Goal: Task Accomplishment & Management: Complete application form

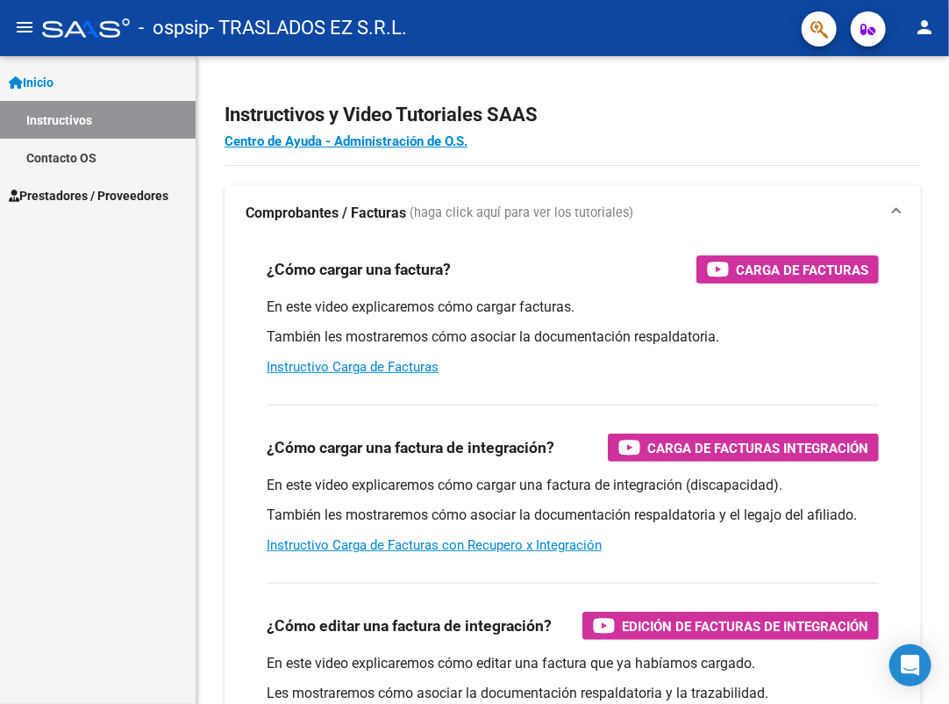
click at [81, 200] on span "Prestadores / Proveedores" at bounding box center [89, 195] width 160 height 19
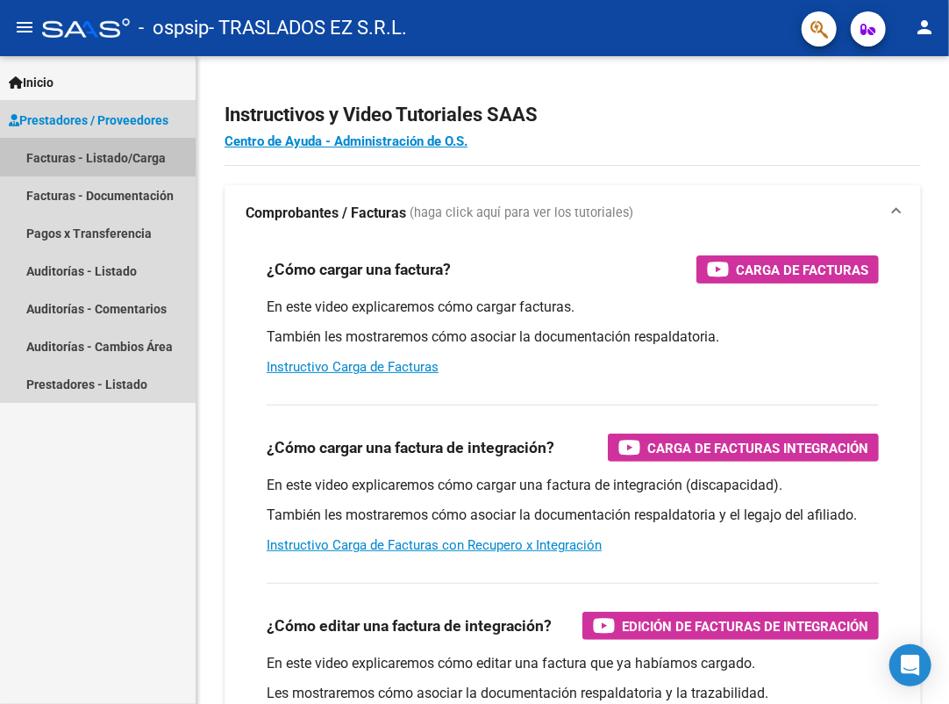
click at [69, 154] on link "Facturas - Listado/Carga" at bounding box center [98, 158] width 196 height 38
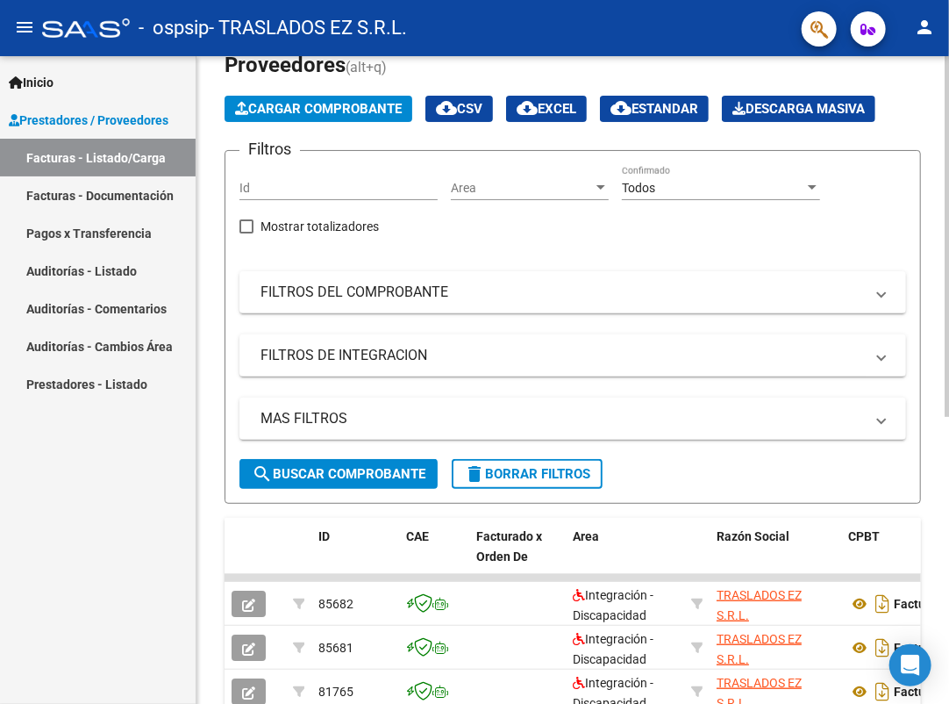
scroll to position [76, 0]
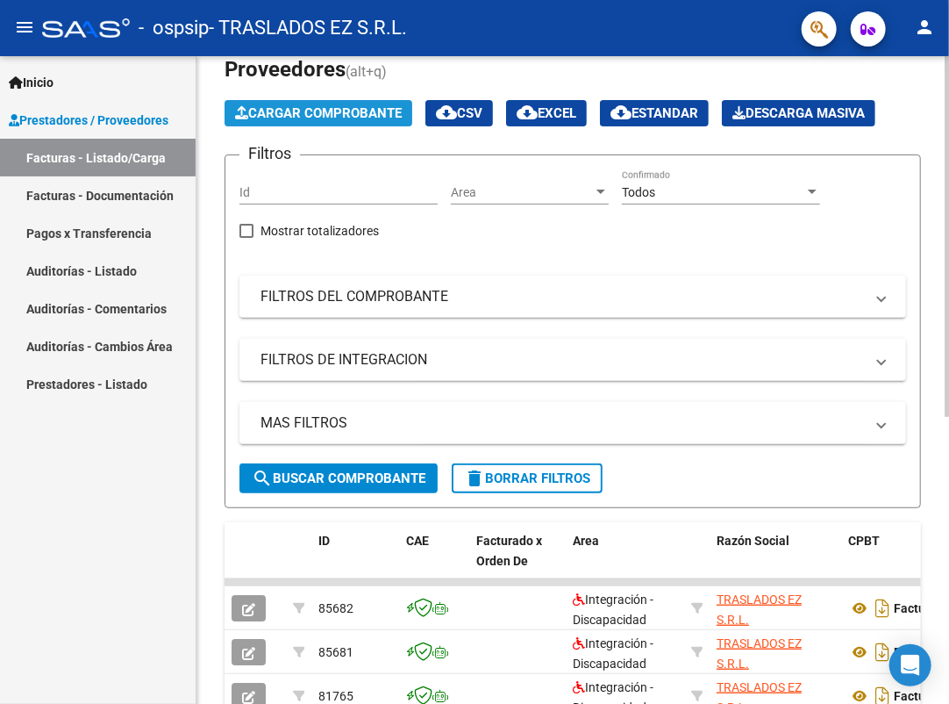
click at [300, 113] on span "Cargar Comprobante" at bounding box center [318, 113] width 167 height 16
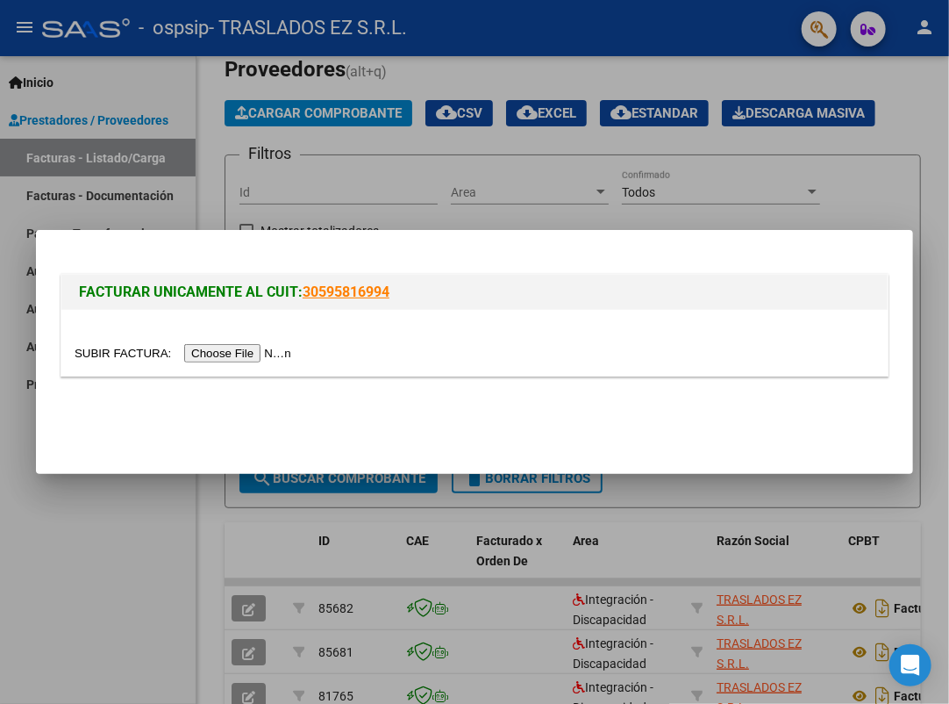
click at [253, 356] on input "file" at bounding box center [186, 353] width 222 height 18
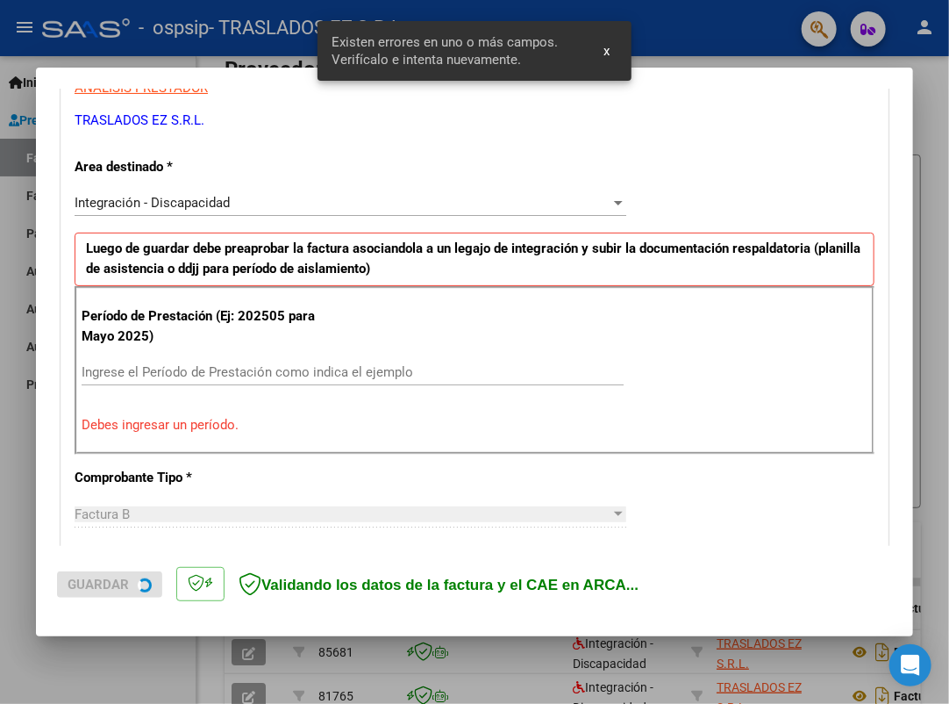
scroll to position [347, 0]
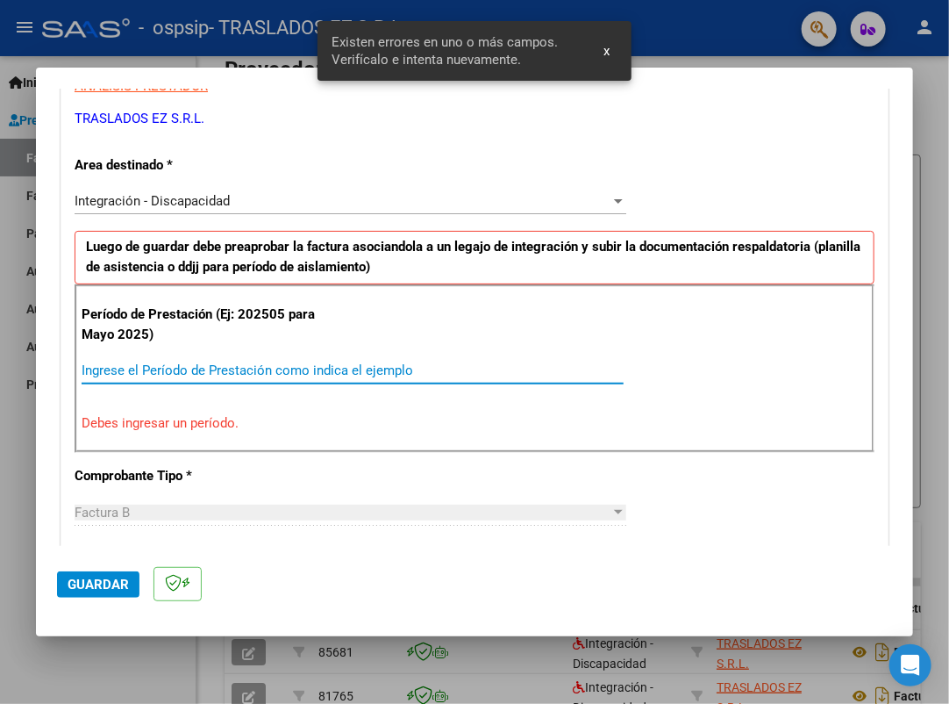
click at [141, 369] on input "Ingrese el Período de Prestación como indica el ejemplo" at bounding box center [353, 370] width 542 height 16
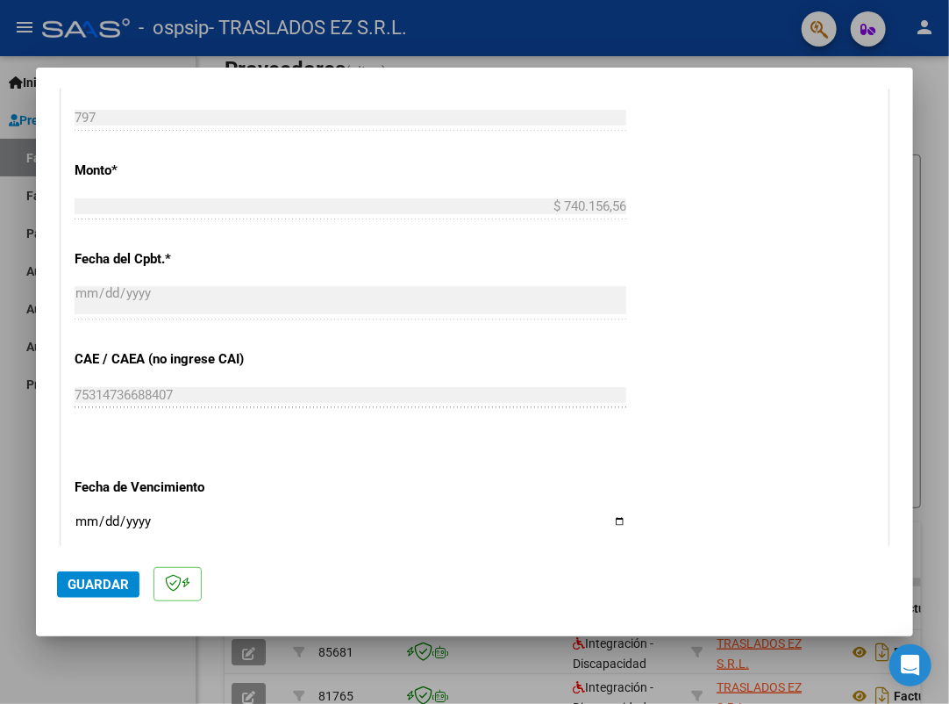
scroll to position [961, 0]
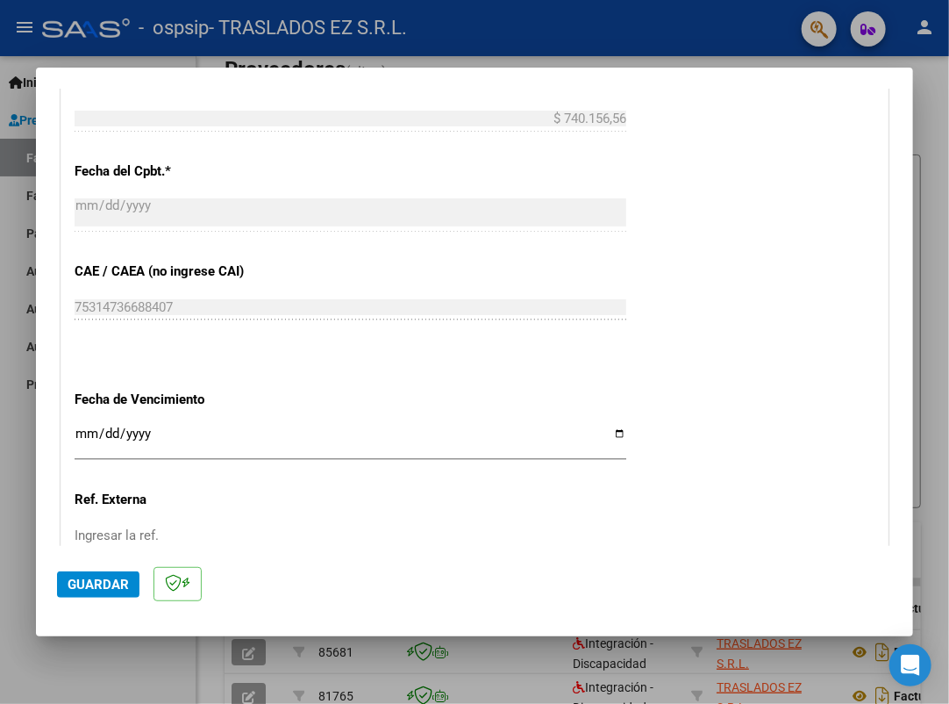
type input "202507"
click at [84, 429] on input "Ingresar la fecha" at bounding box center [351, 440] width 552 height 28
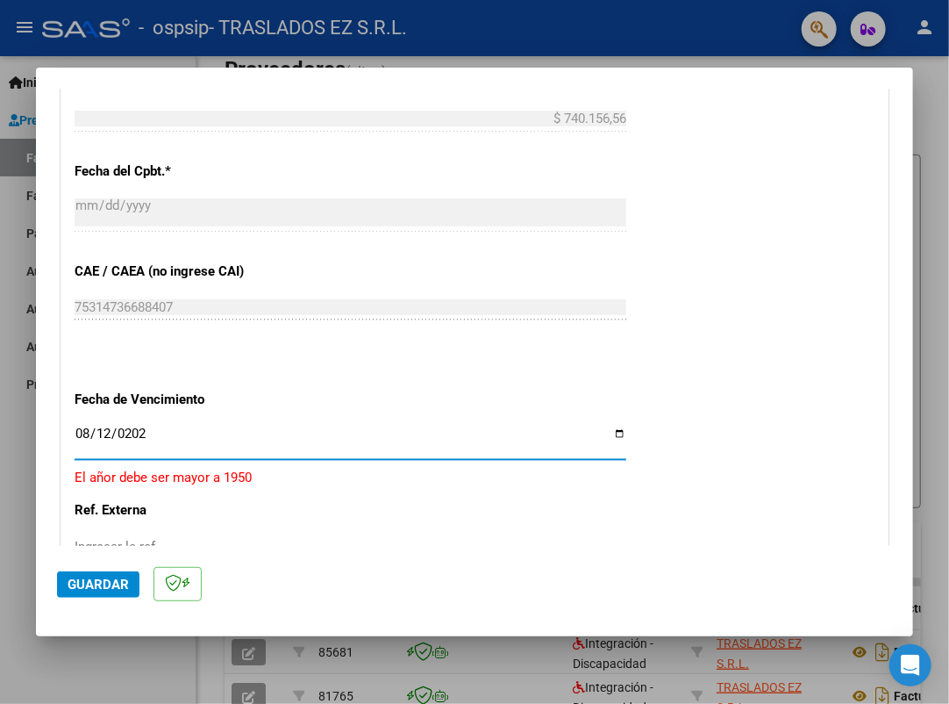
type input "[DATE]"
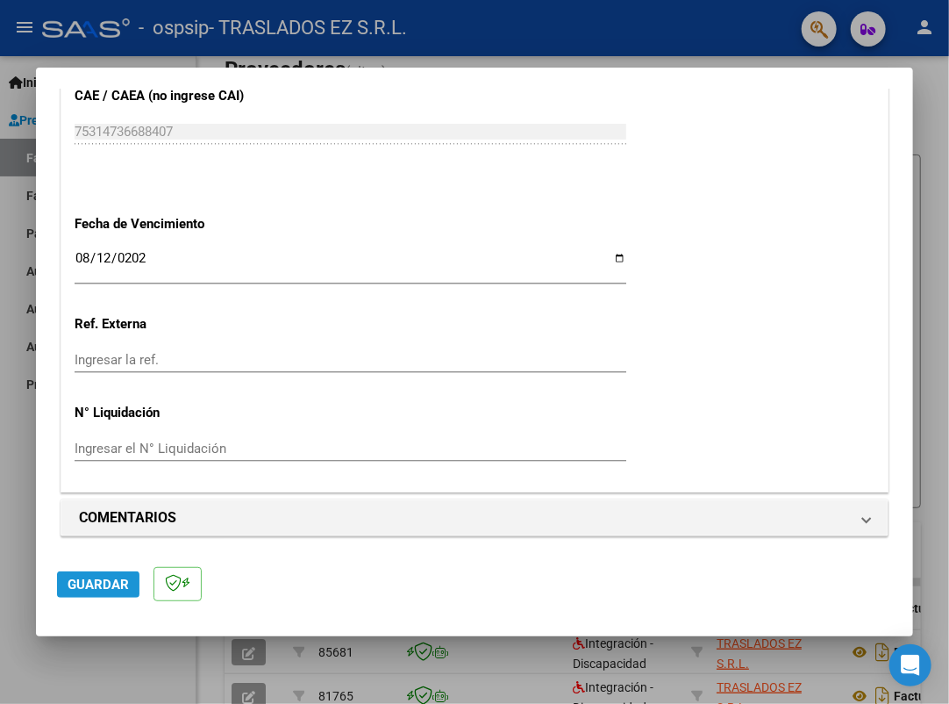
click at [105, 582] on span "Guardar" at bounding box center [98, 584] width 61 height 16
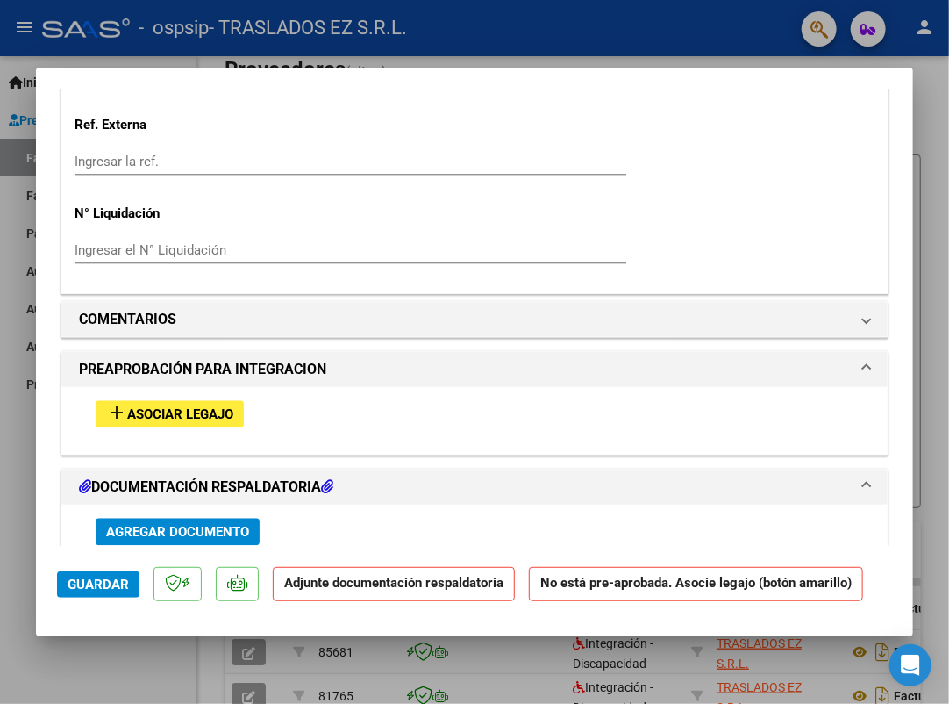
scroll to position [1491, 0]
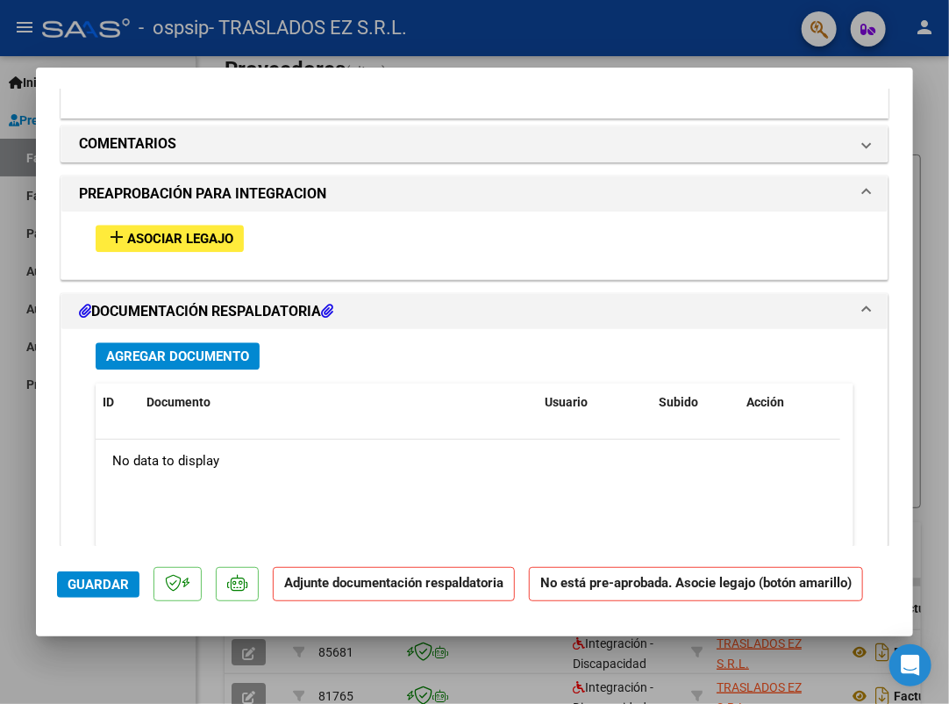
click at [148, 232] on span "Asociar Legajo" at bounding box center [180, 239] width 106 height 16
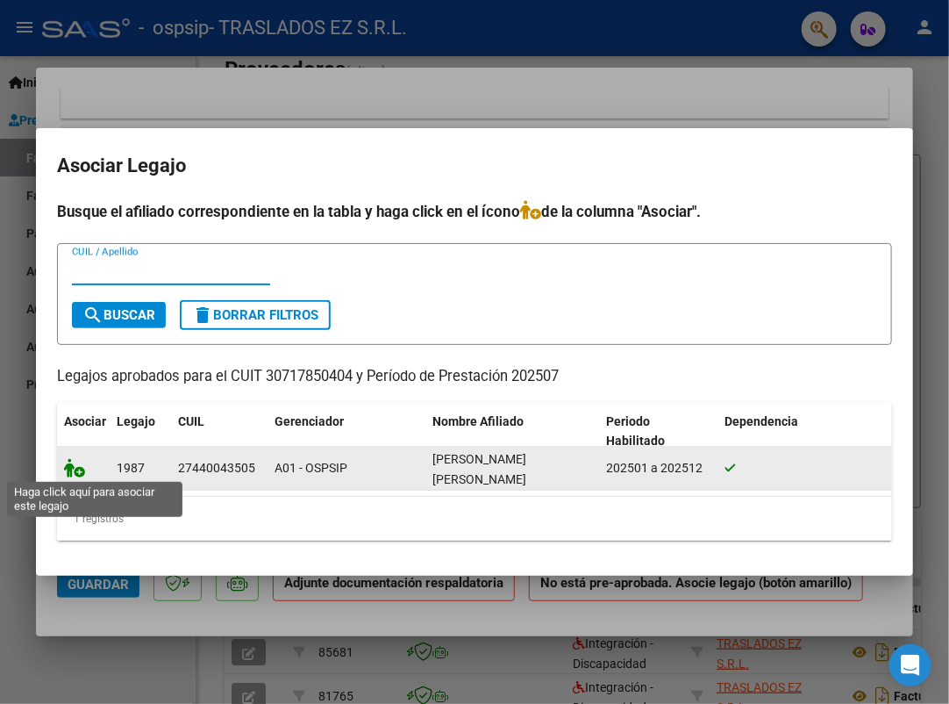
click at [67, 471] on icon at bounding box center [74, 467] width 21 height 19
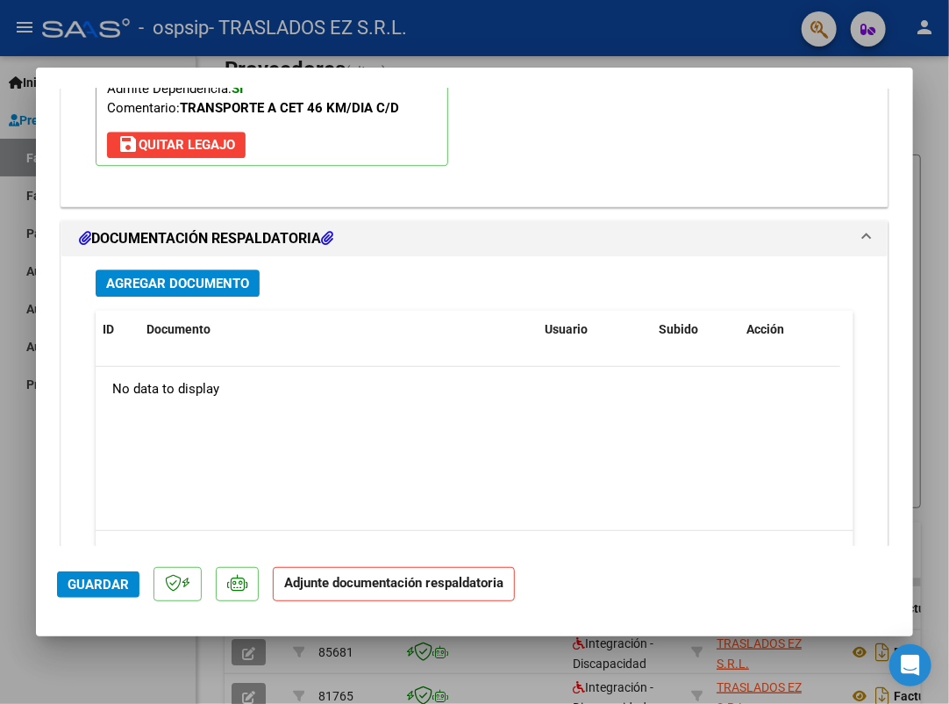
scroll to position [1916, 0]
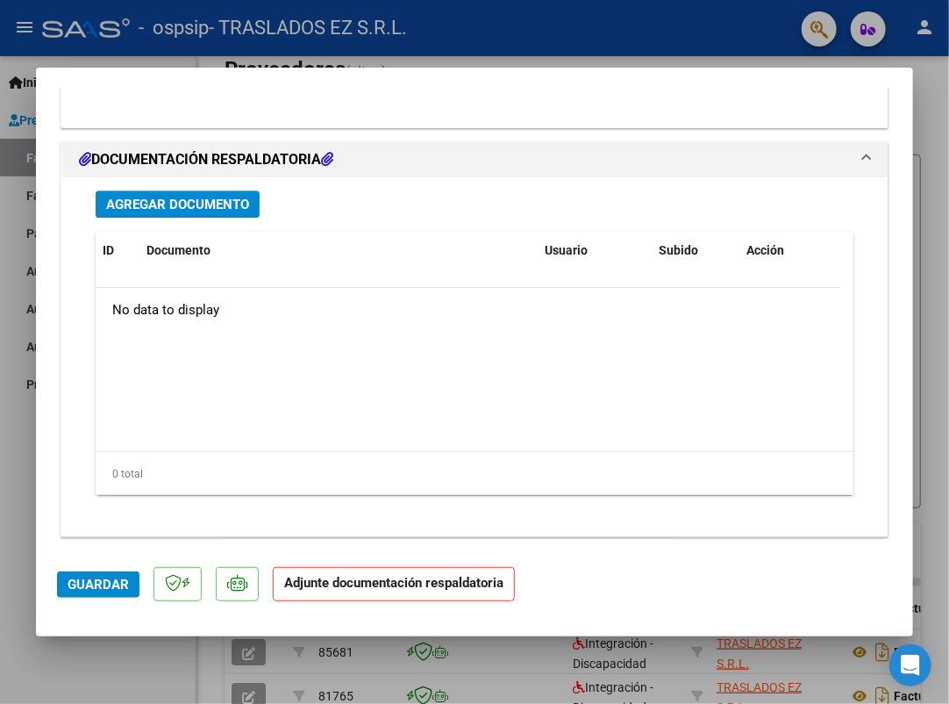
click at [205, 205] on span "Agregar Documento" at bounding box center [177, 204] width 143 height 16
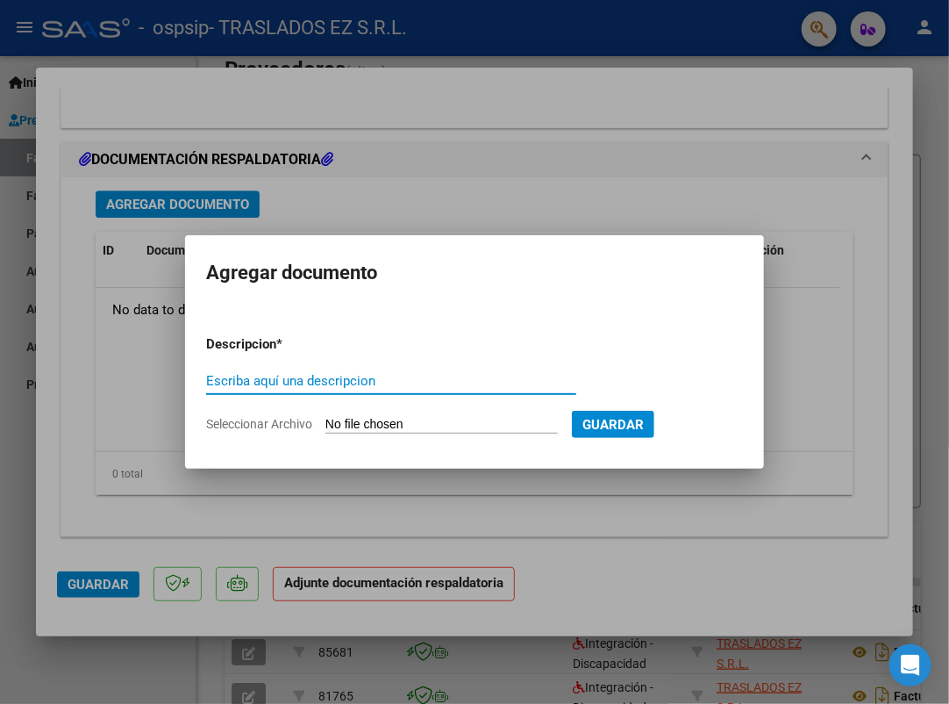
click at [279, 379] on input "Escriba aquí una descripcion" at bounding box center [391, 381] width 370 height 16
click at [430, 430] on input "Seleccionar Archivo" at bounding box center [441, 425] width 232 height 17
type input "C:\fakepath\[PERSON_NAME] 2025.pdf"
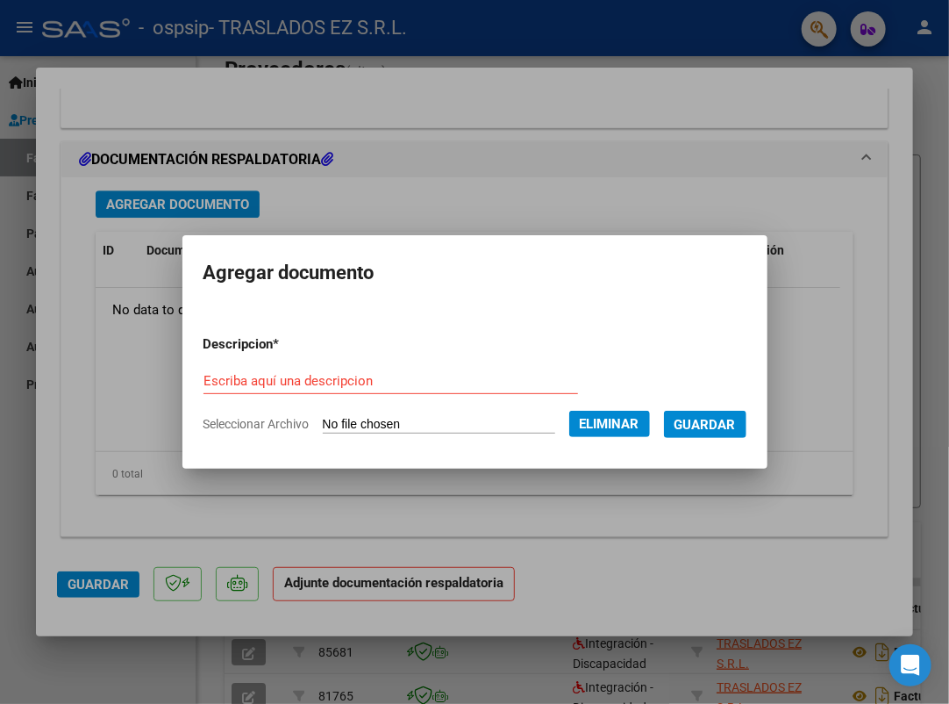
click at [256, 368] on div "Escriba aquí una descripcion" at bounding box center [391, 381] width 375 height 26
click at [259, 375] on input "Escriba aquí una descripcion" at bounding box center [391, 381] width 375 height 16
type input "planilla y [PERSON_NAME]"
click at [691, 423] on span "Guardar" at bounding box center [705, 425] width 61 height 16
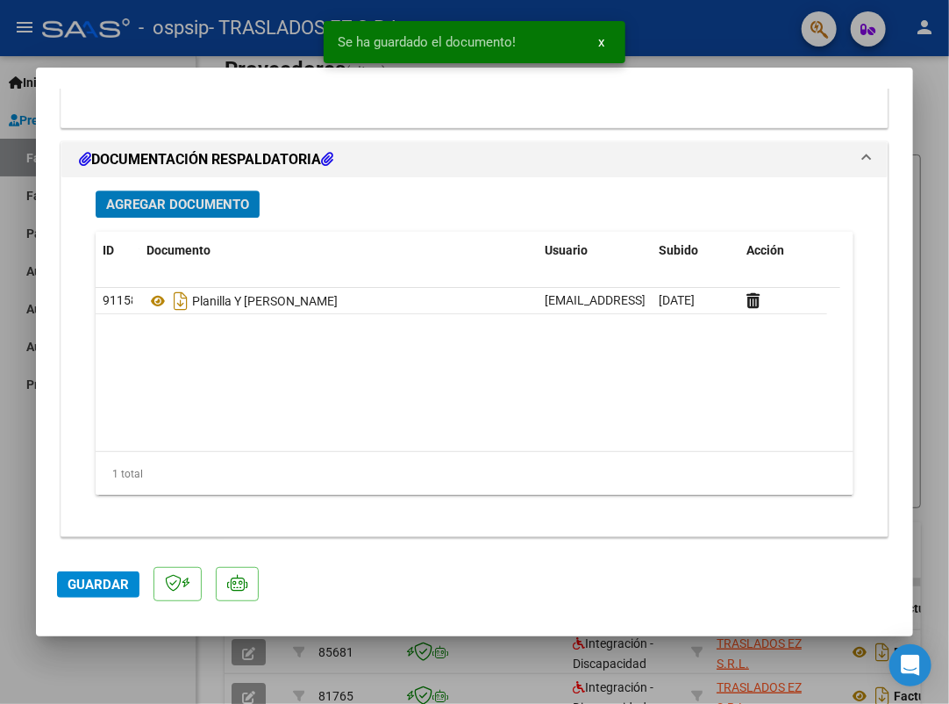
click at [103, 590] on span "Guardar" at bounding box center [98, 584] width 61 height 16
type input "$ 0,00"
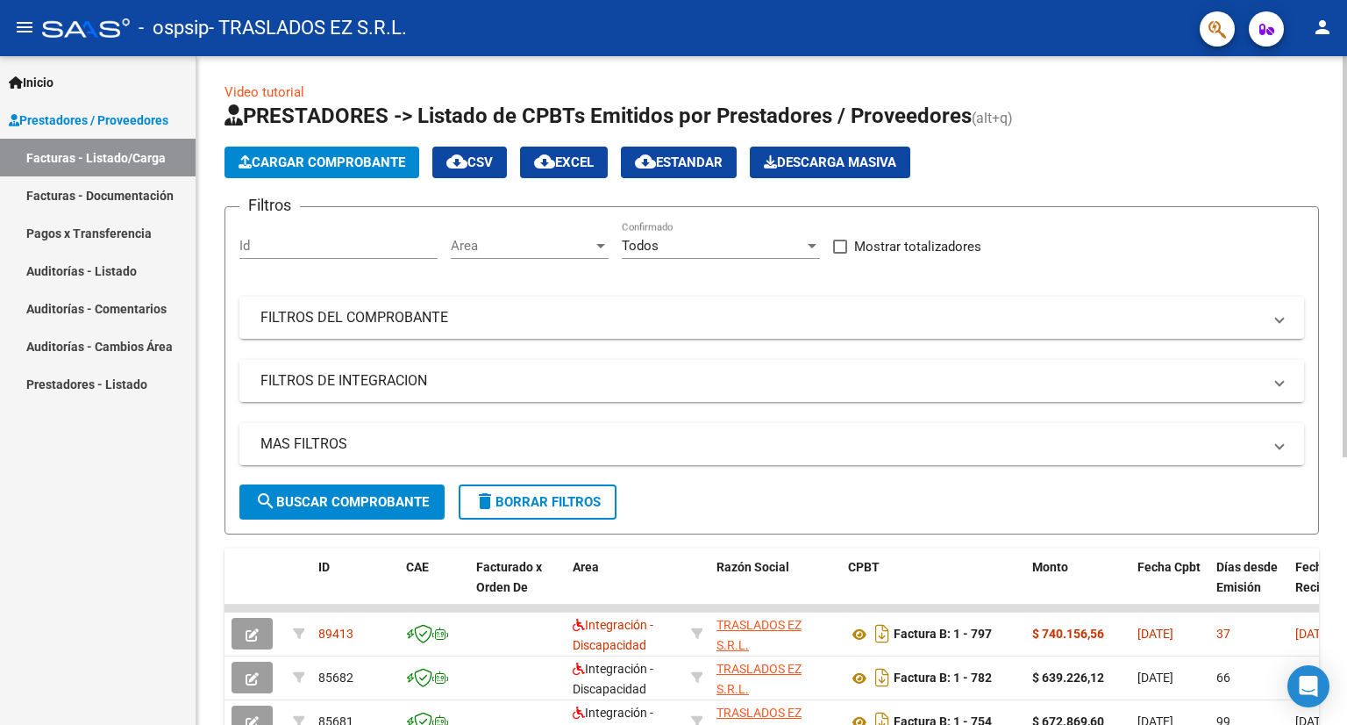
scroll to position [0, 0]
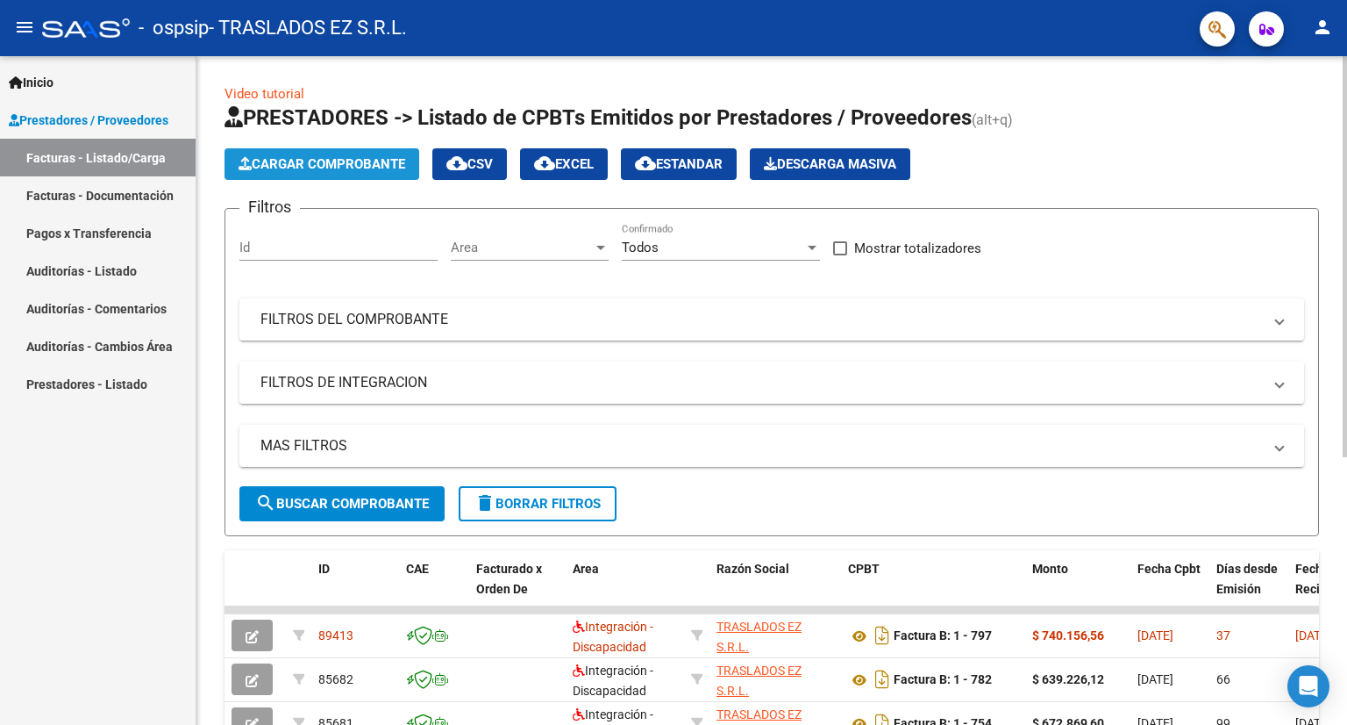
click at [316, 161] on span "Cargar Comprobante" at bounding box center [322, 164] width 167 height 16
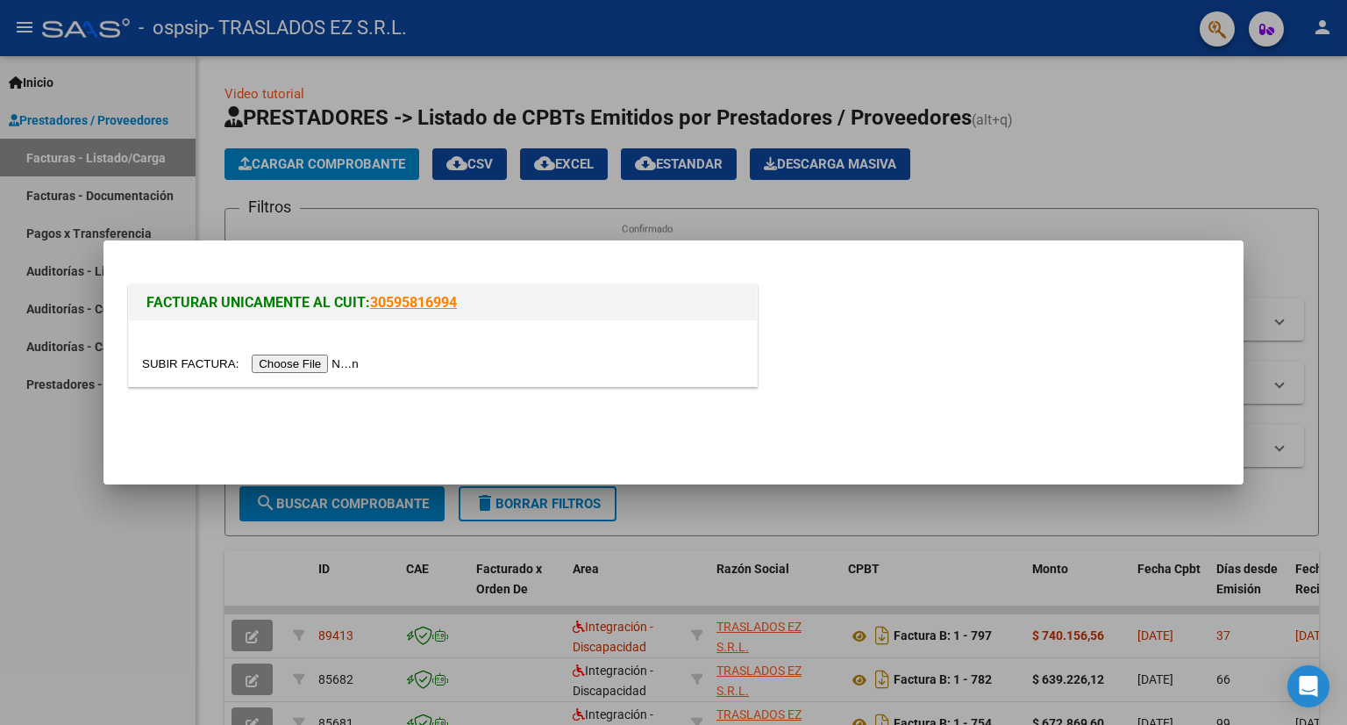
click at [304, 366] on input "file" at bounding box center [253, 363] width 222 height 18
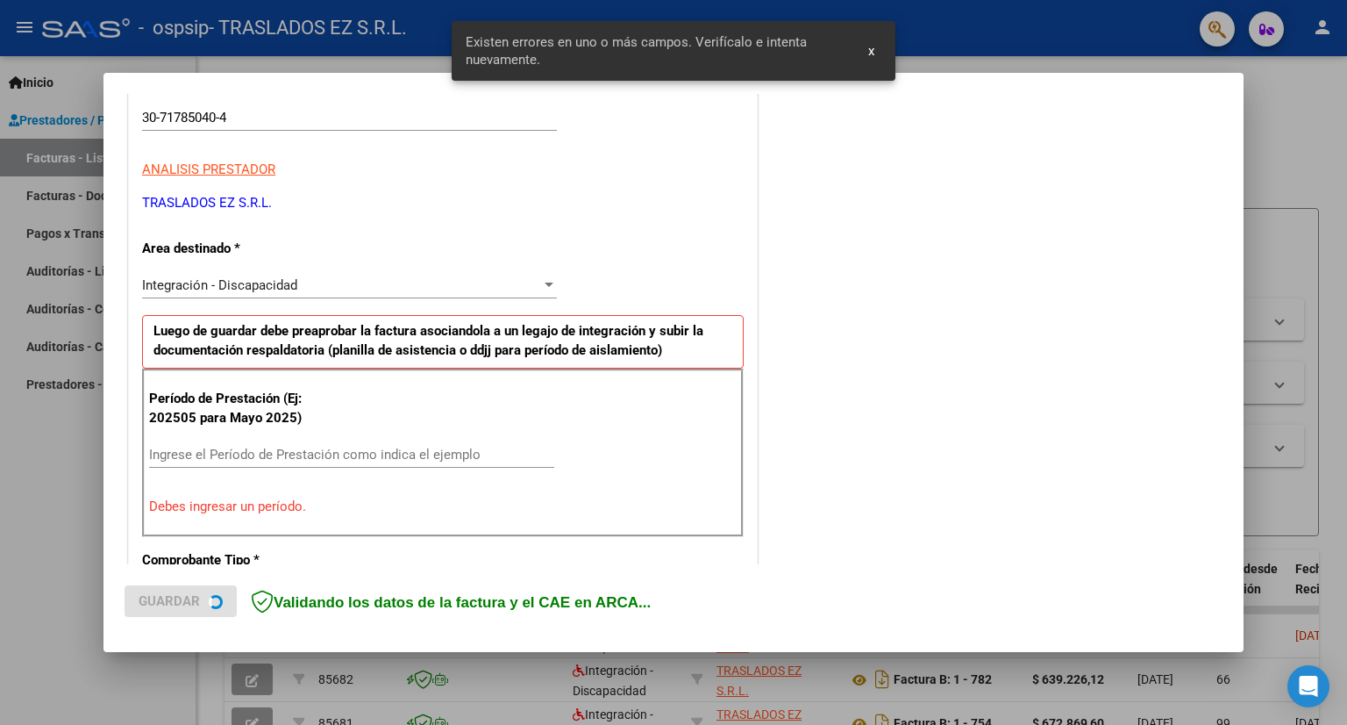
scroll to position [340, 0]
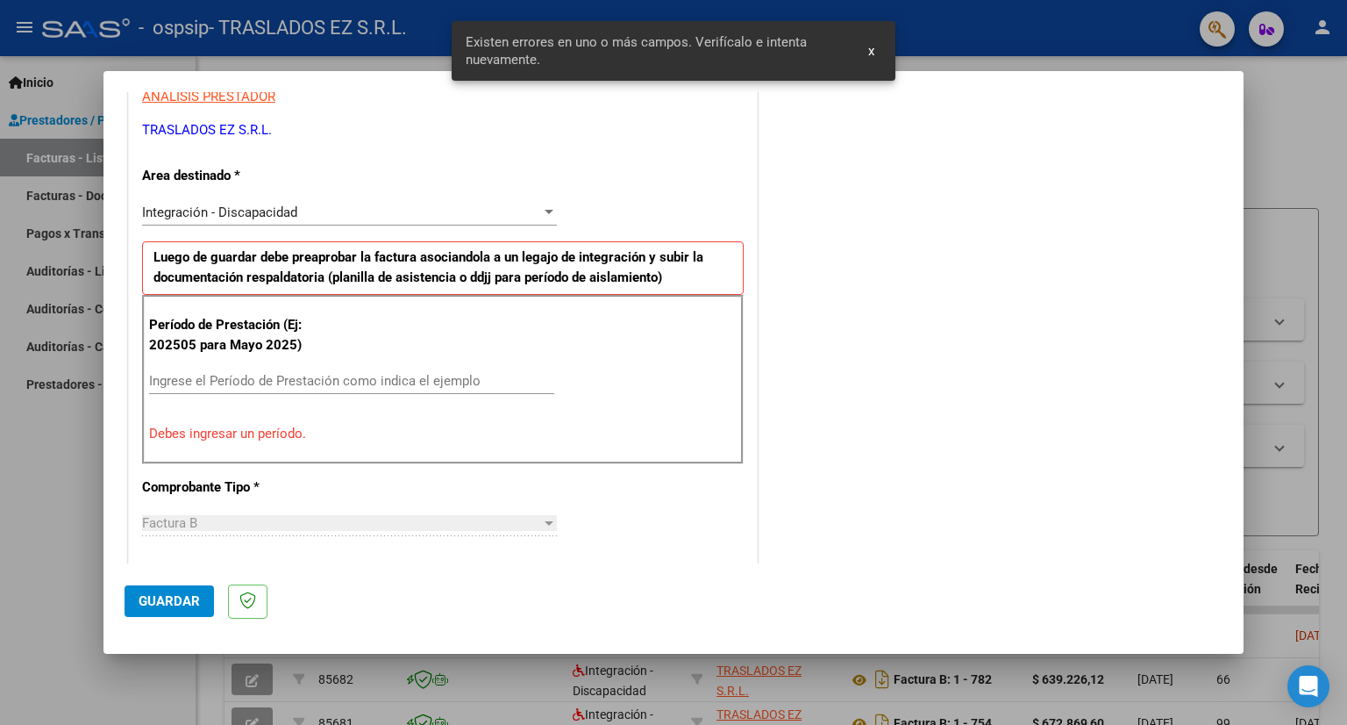
click at [205, 376] on input "Ingrese el Período de Prestación como indica el ejemplo" at bounding box center [351, 381] width 405 height 16
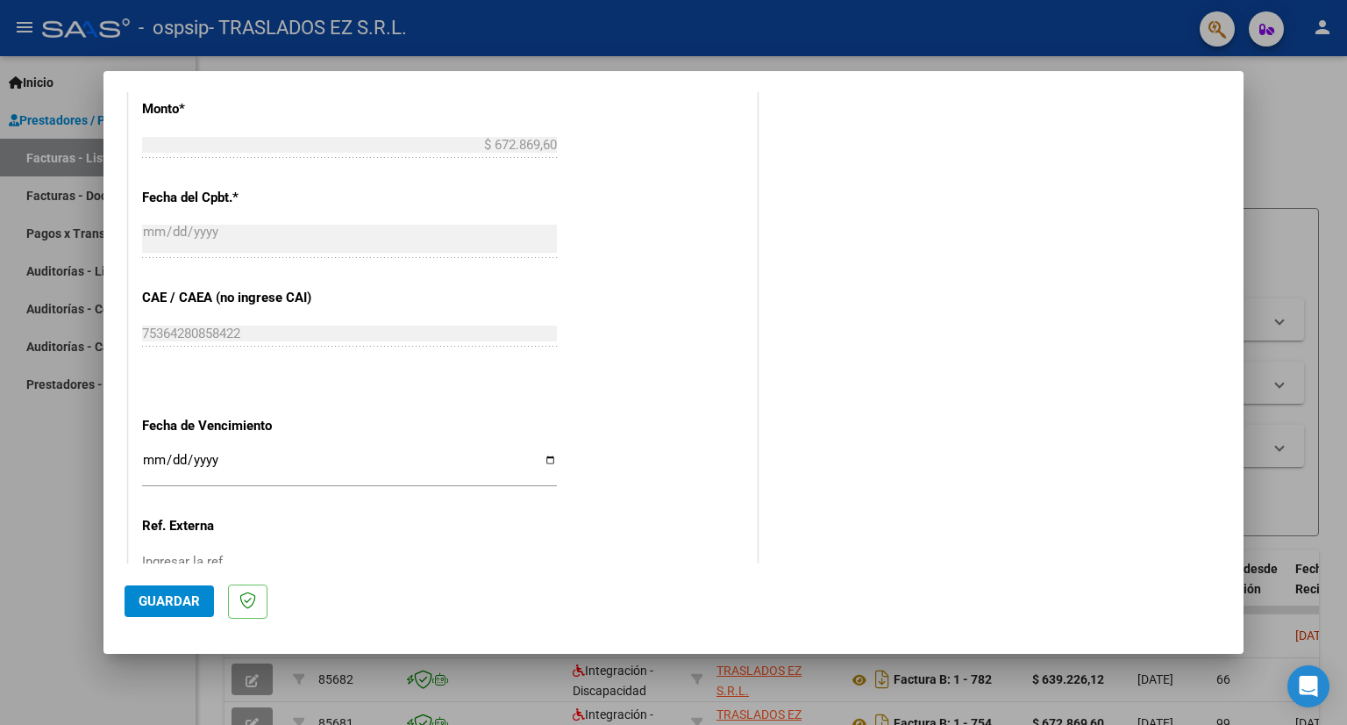
scroll to position [1042, 0]
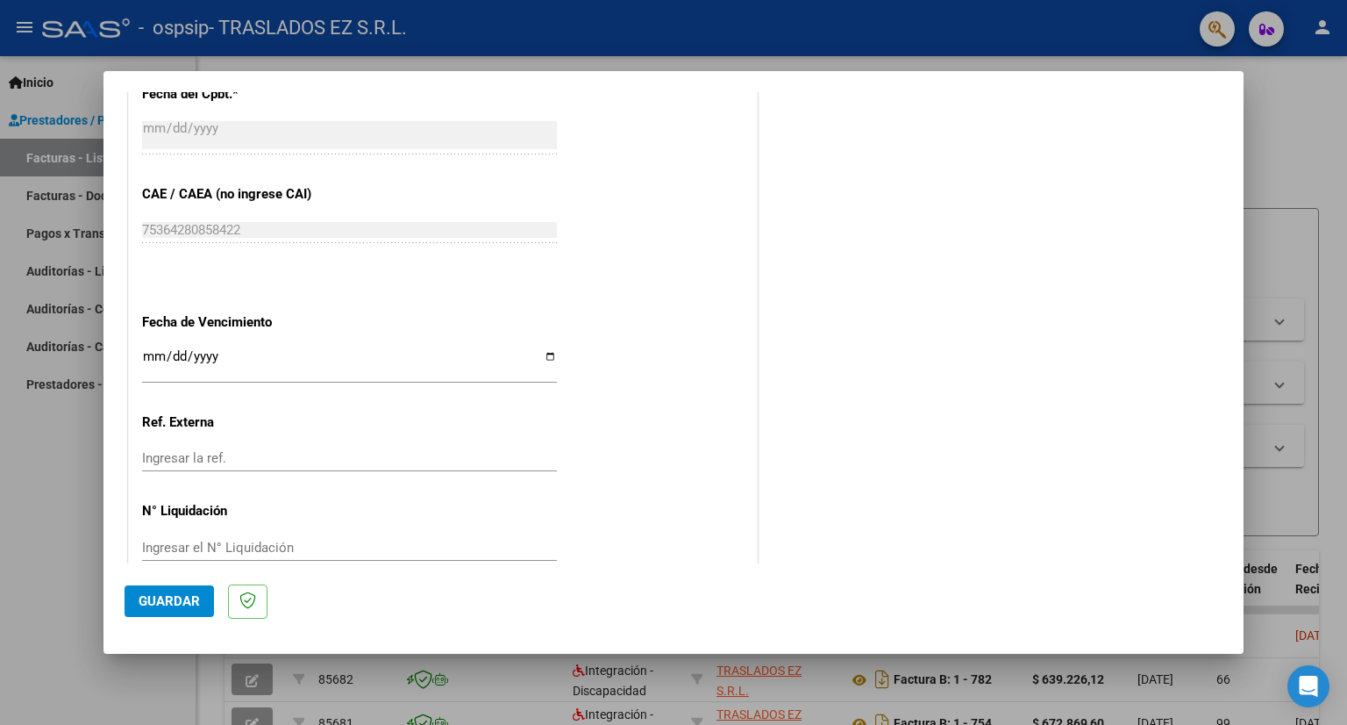
type input "202508"
click at [144, 358] on input "Ingresar la fecha" at bounding box center [349, 363] width 415 height 28
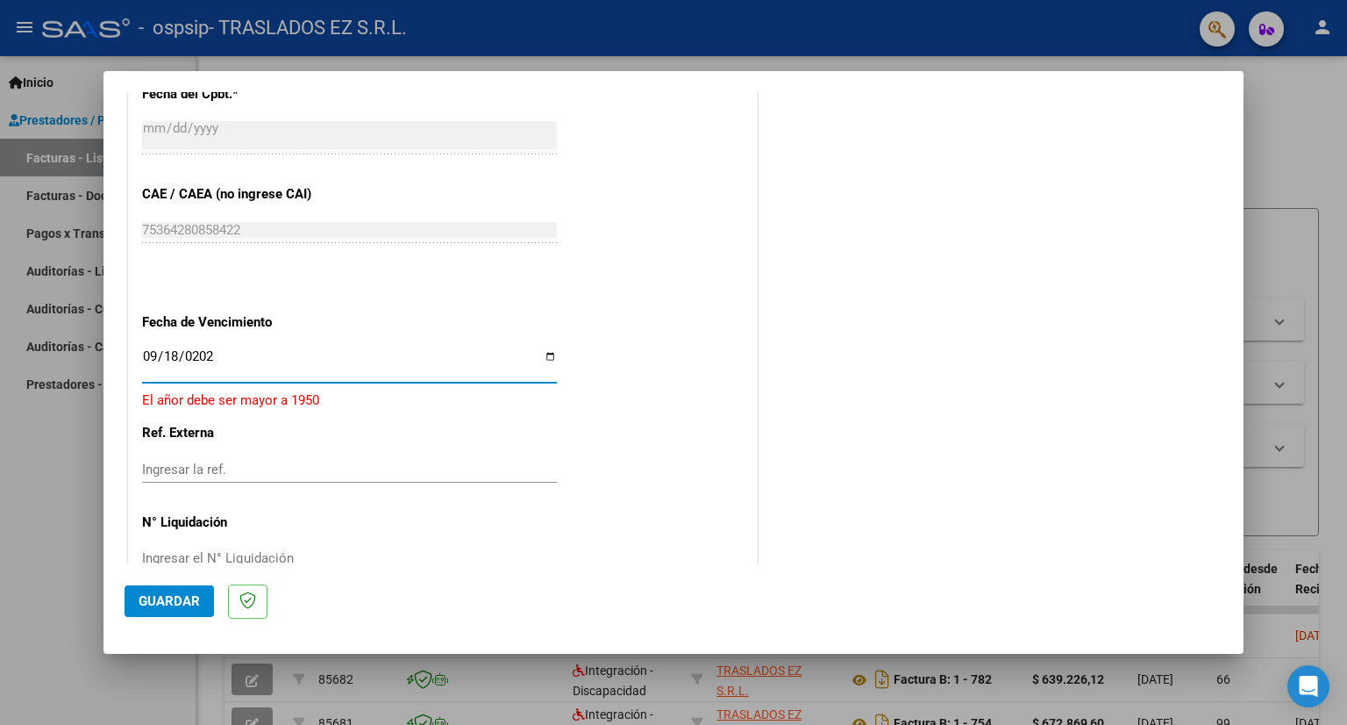
type input "[DATE]"
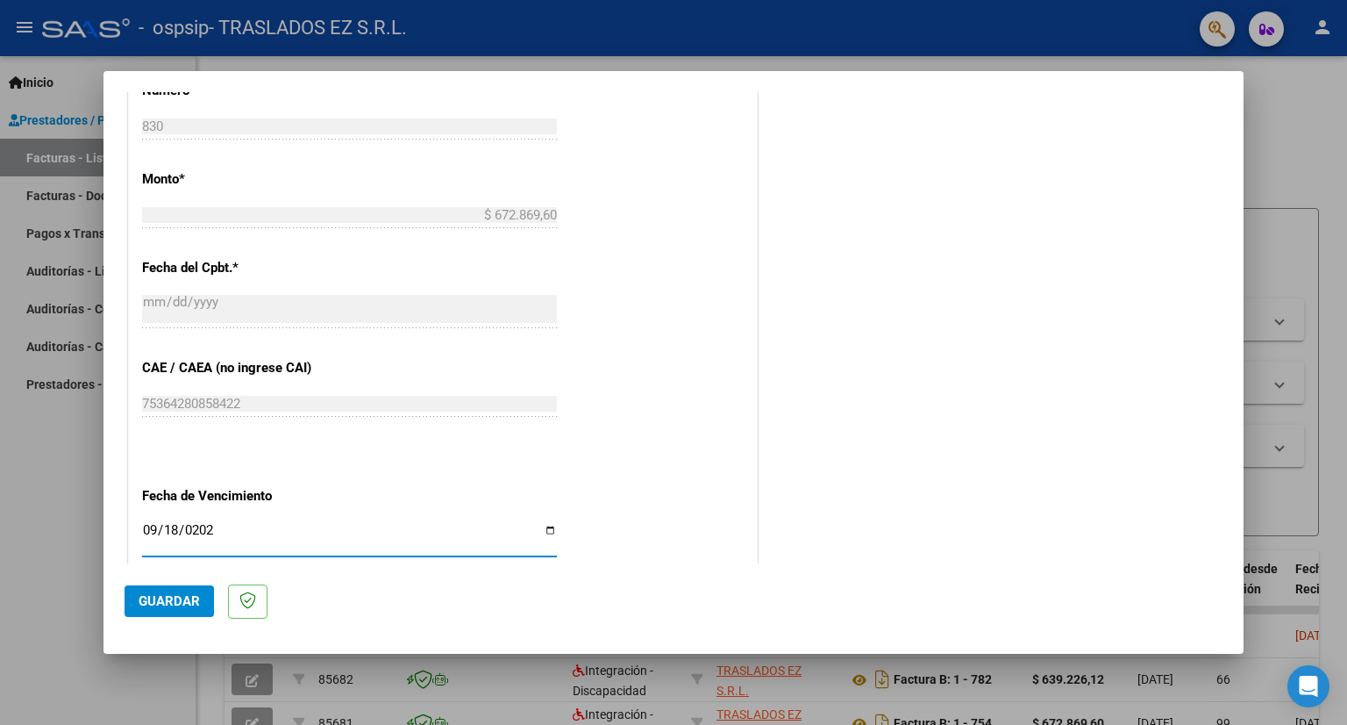
scroll to position [982, 0]
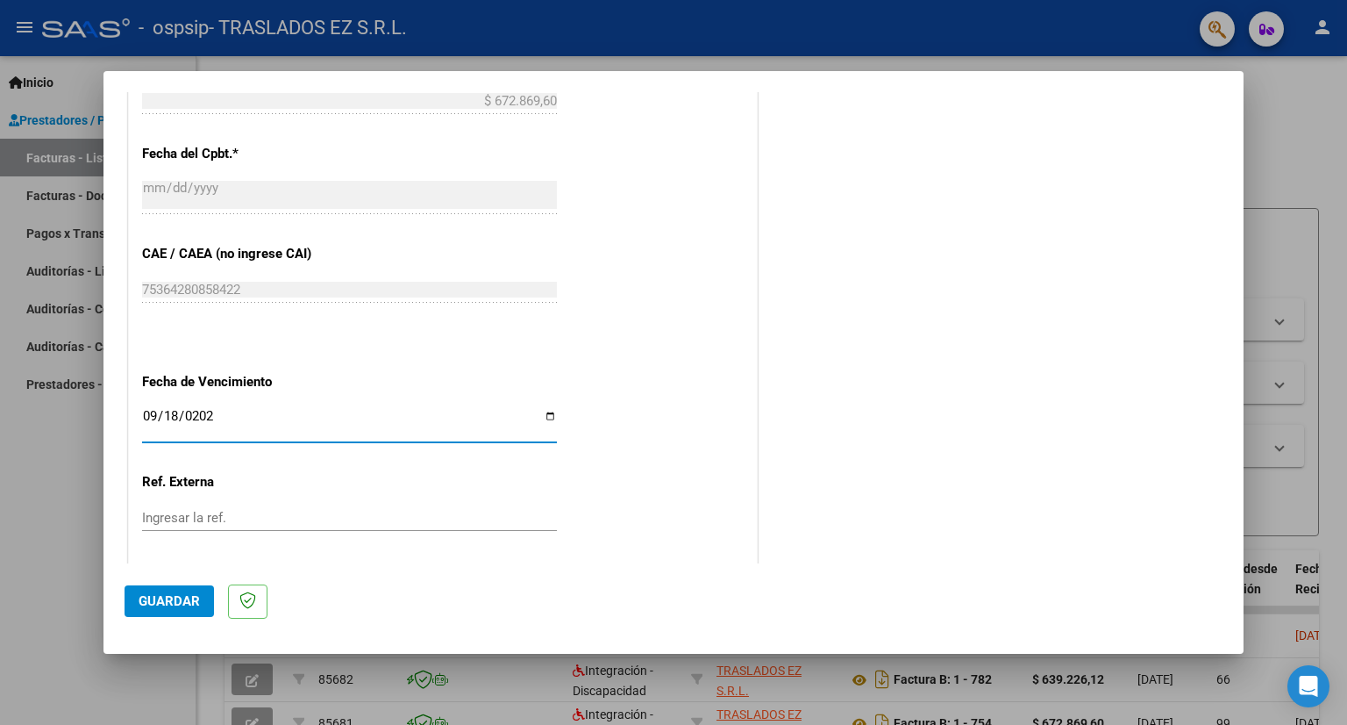
click at [192, 596] on span "Guardar" at bounding box center [169, 601] width 61 height 16
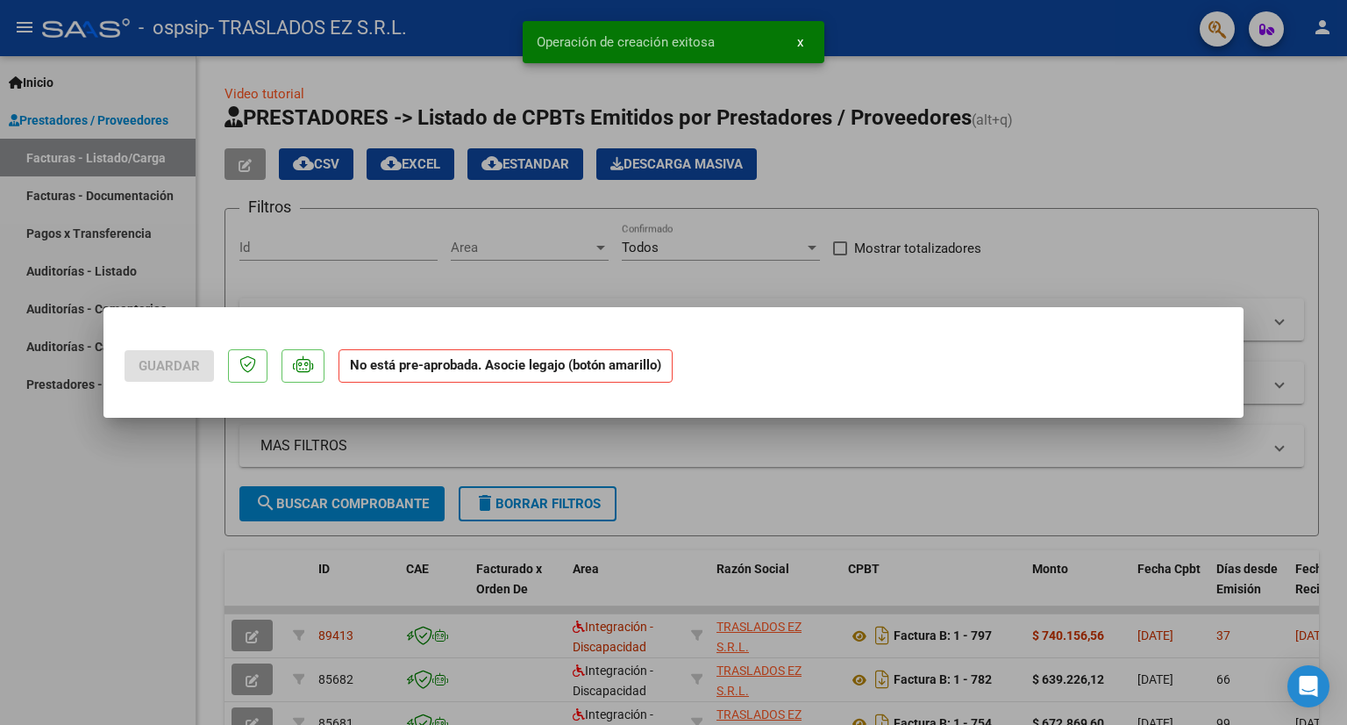
scroll to position [0, 0]
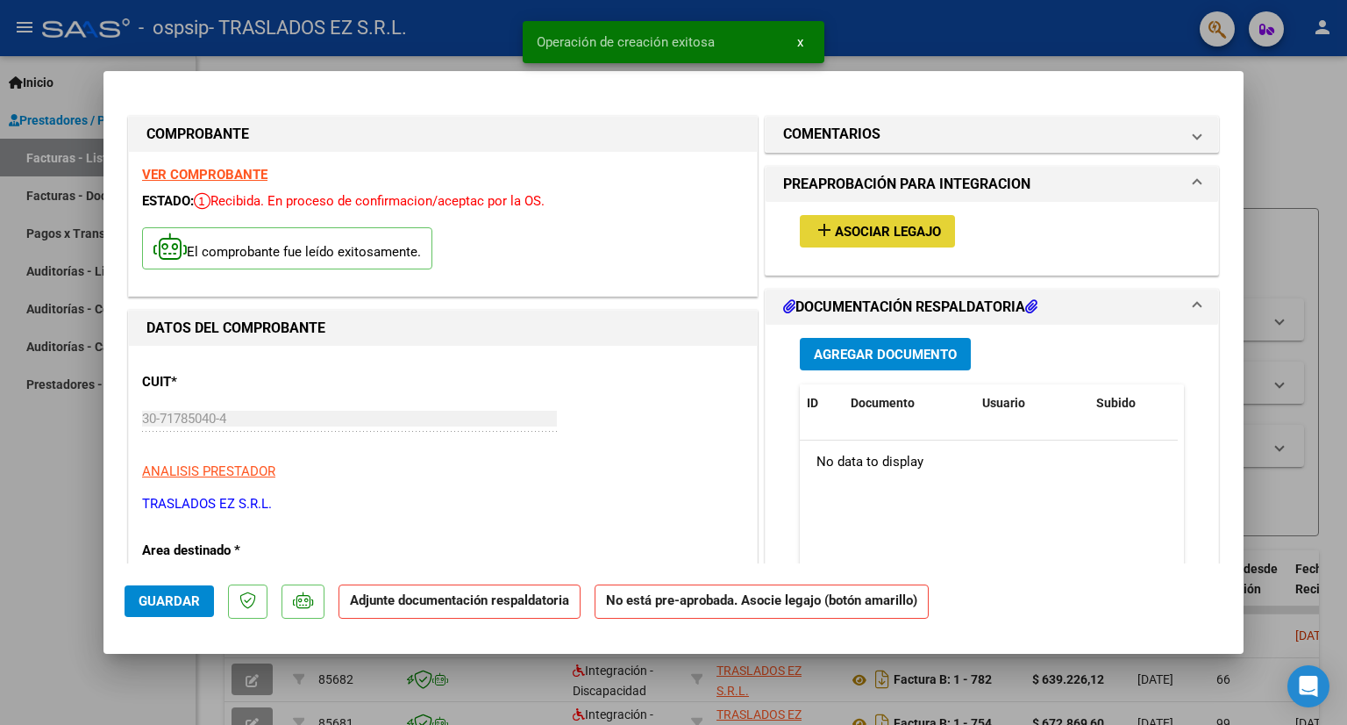
click at [902, 227] on span "Asociar Legajo" at bounding box center [888, 232] width 106 height 16
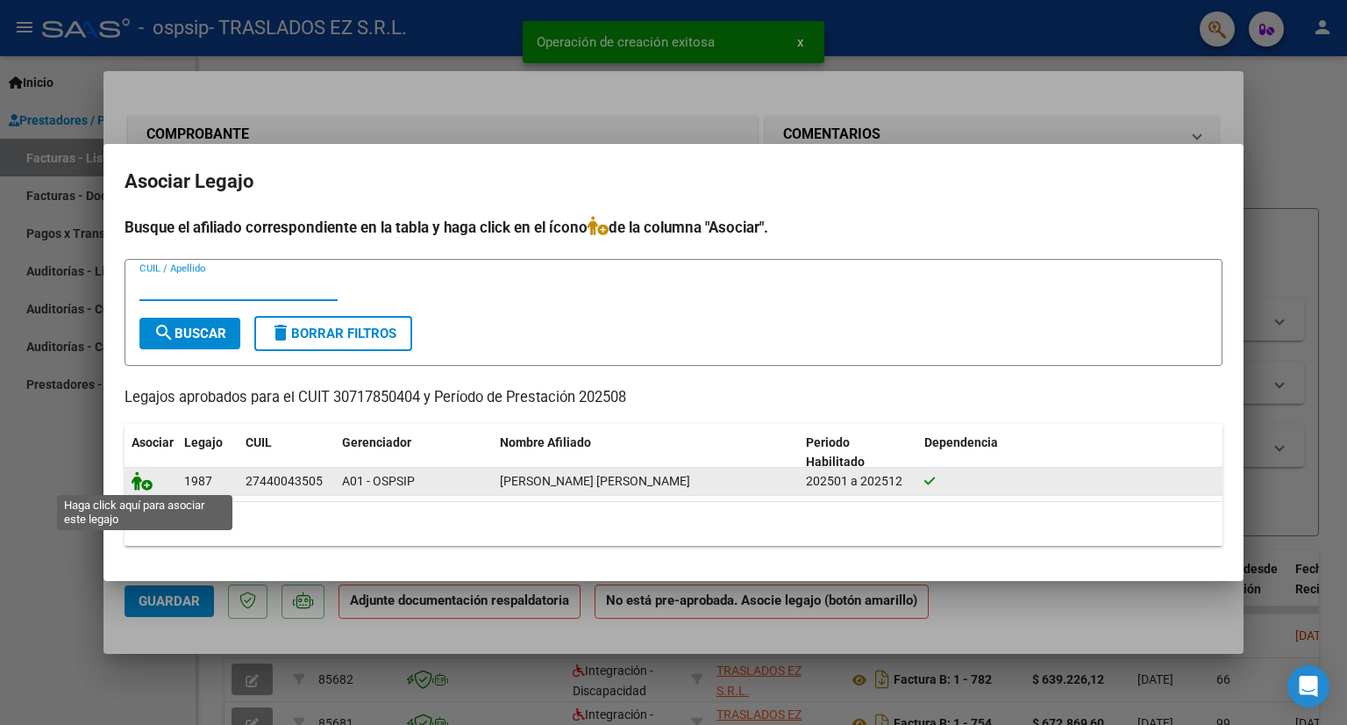
click at [138, 481] on icon at bounding box center [142, 480] width 21 height 19
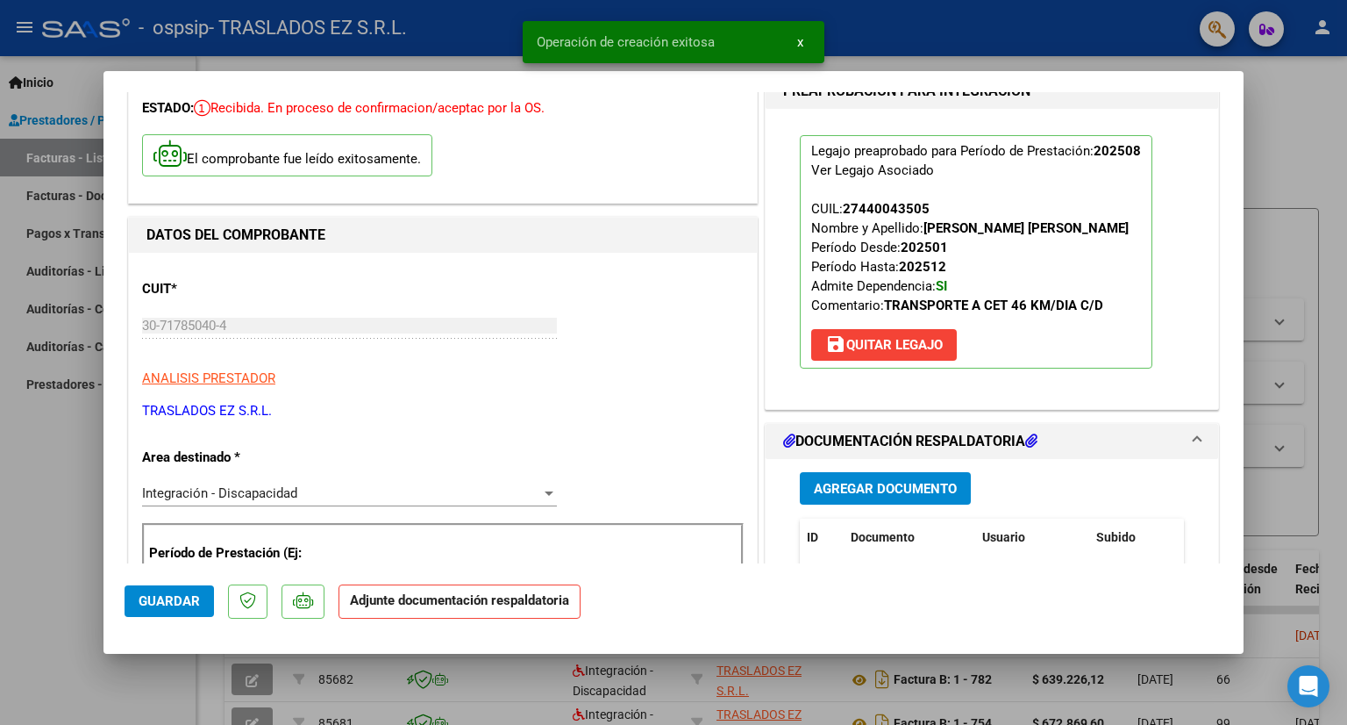
scroll to position [175, 0]
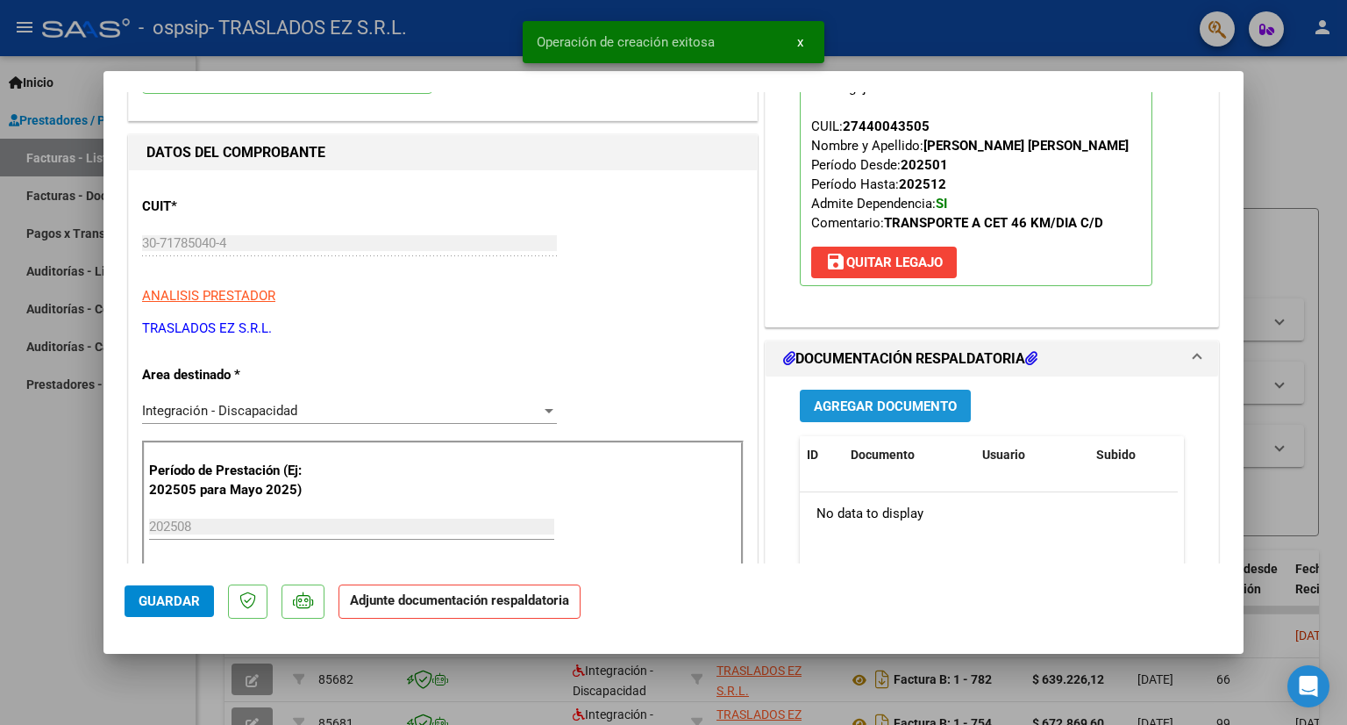
click at [857, 398] on span "Agregar Documento" at bounding box center [885, 406] width 143 height 16
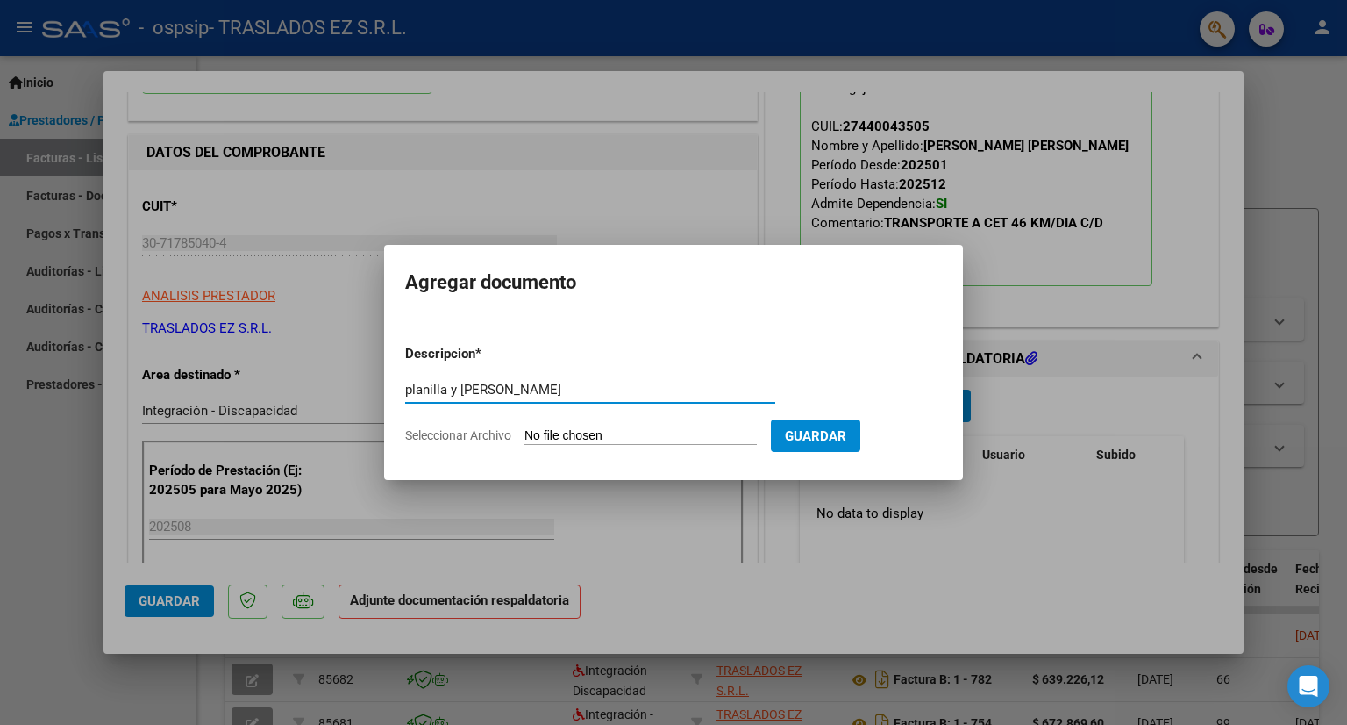
type input "planilla y [PERSON_NAME]"
click at [604, 432] on input "Seleccionar Archivo" at bounding box center [641, 436] width 232 height 17
type input "C:\fakepath\[PERSON_NAME].pdf"
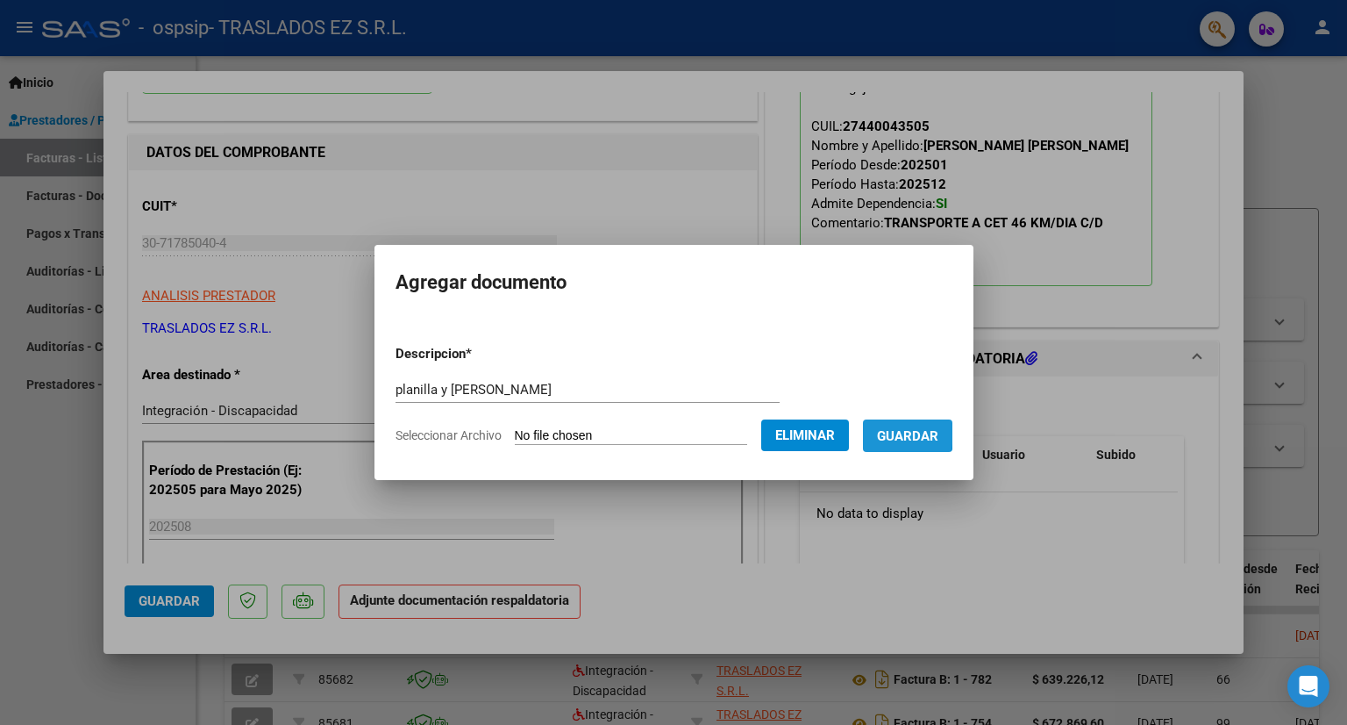
click at [895, 432] on span "Guardar" at bounding box center [907, 436] width 61 height 16
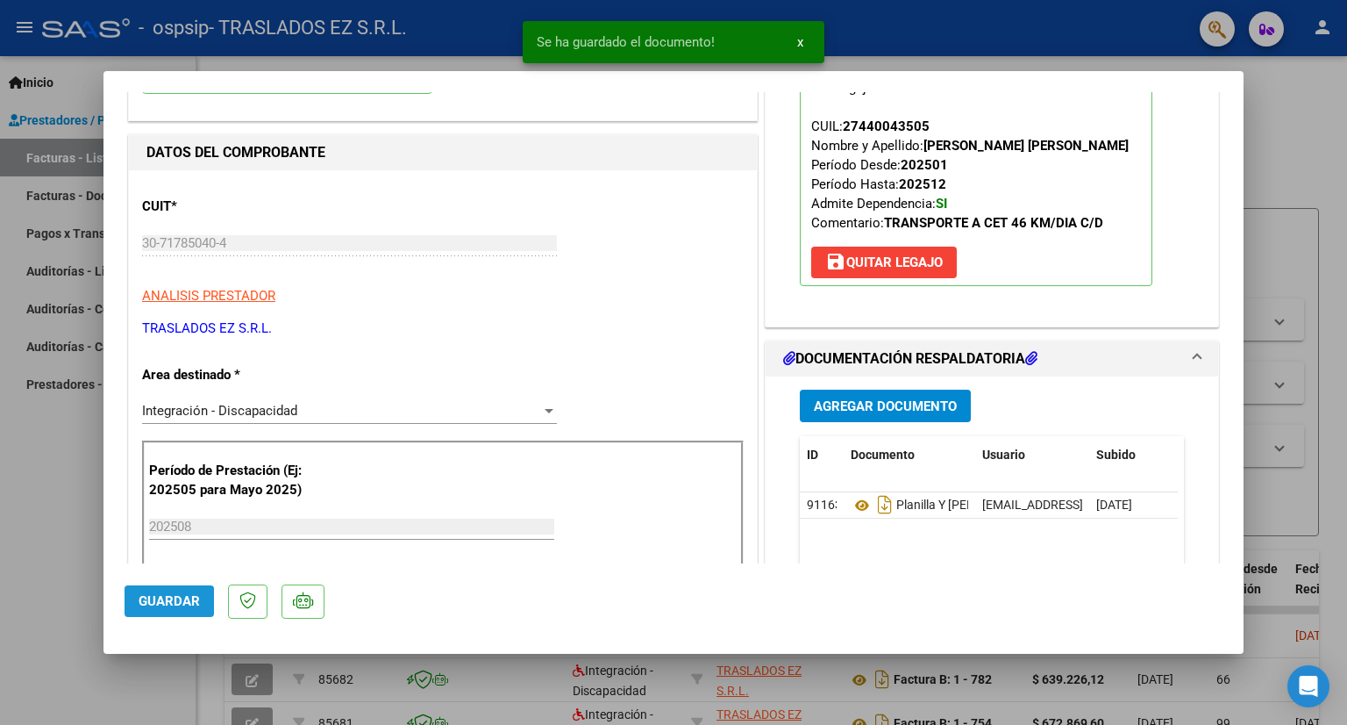
click at [173, 604] on span "Guardar" at bounding box center [169, 601] width 61 height 16
type input "$ 0,00"
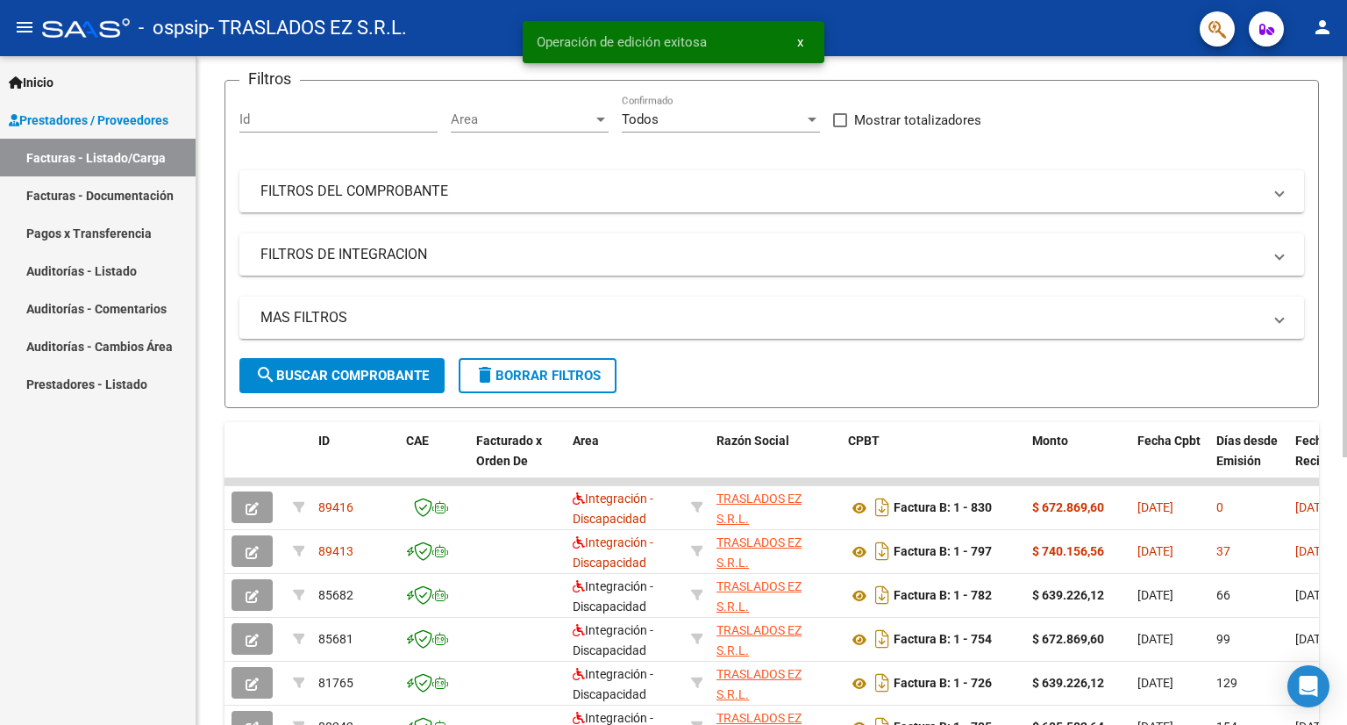
scroll to position [88, 0]
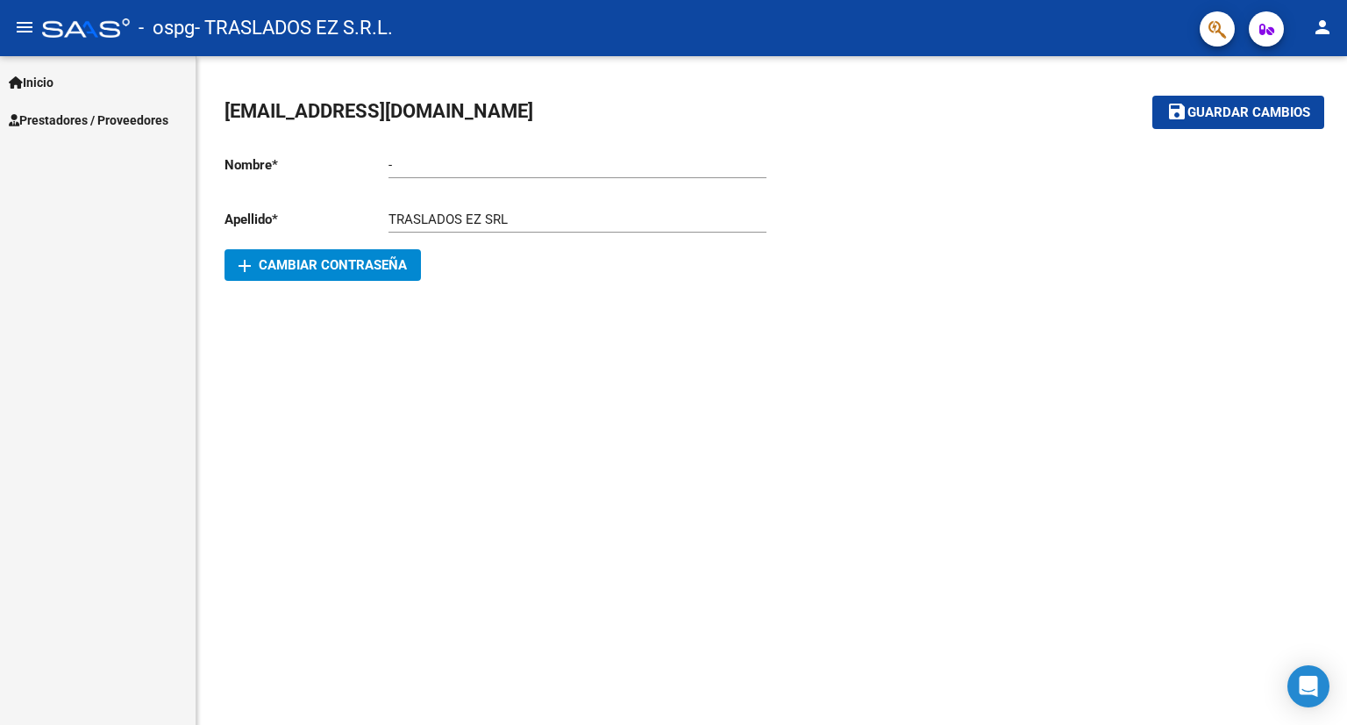
click at [63, 117] on span "Prestadores / Proveedores" at bounding box center [89, 120] width 160 height 19
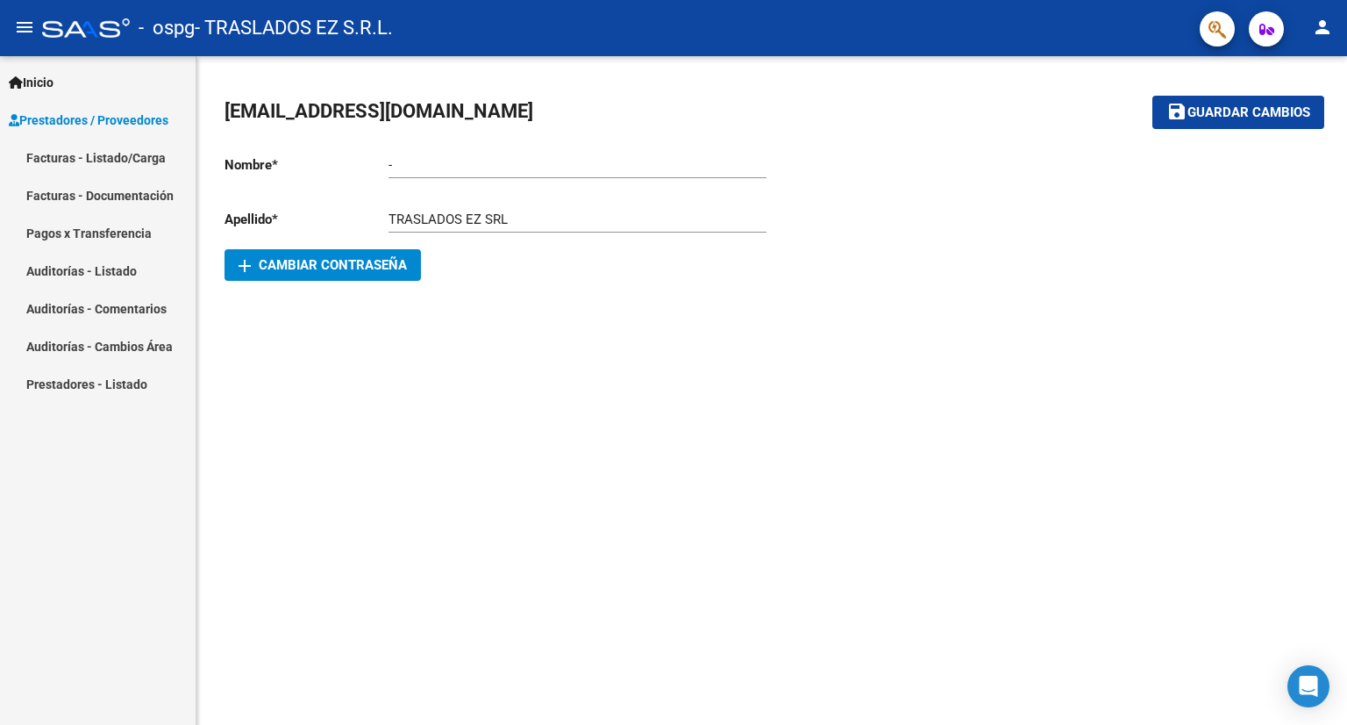
click at [85, 155] on link "Facturas - Listado/Carga" at bounding box center [98, 158] width 196 height 38
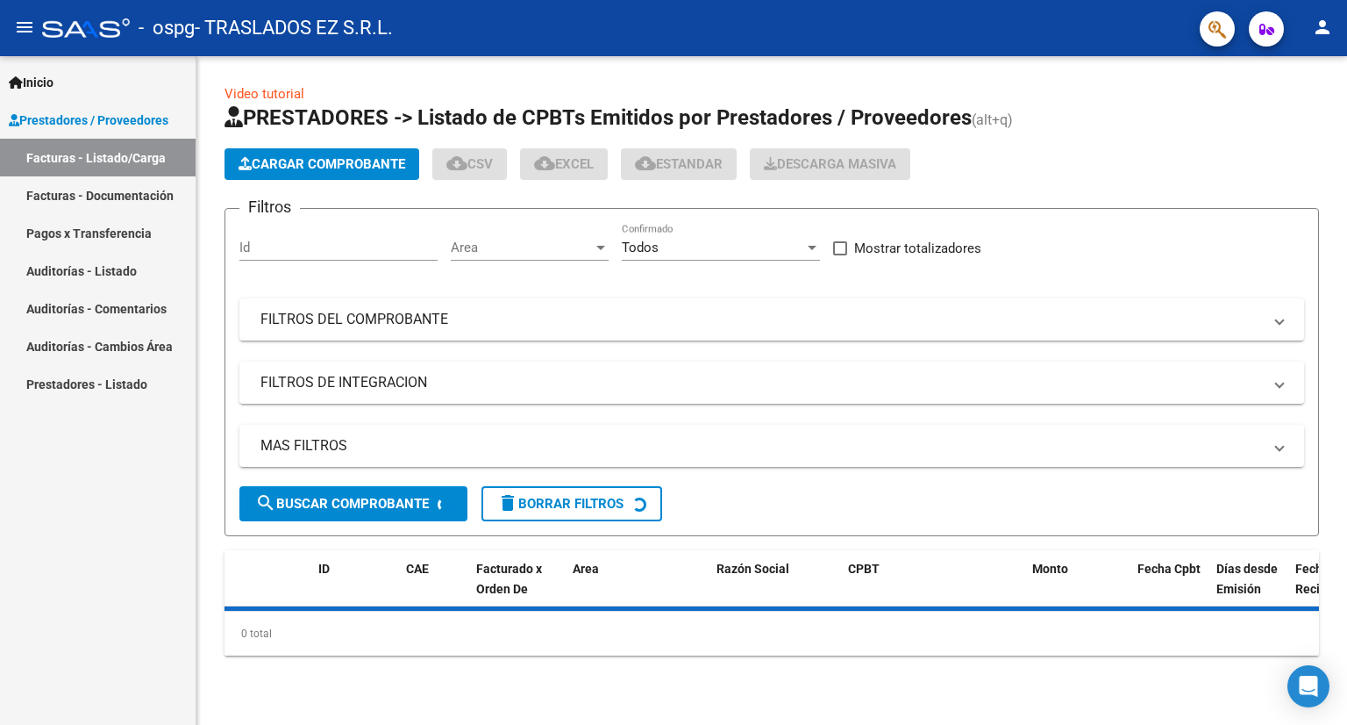
click at [270, 170] on span "Cargar Comprobante" at bounding box center [322, 164] width 167 height 16
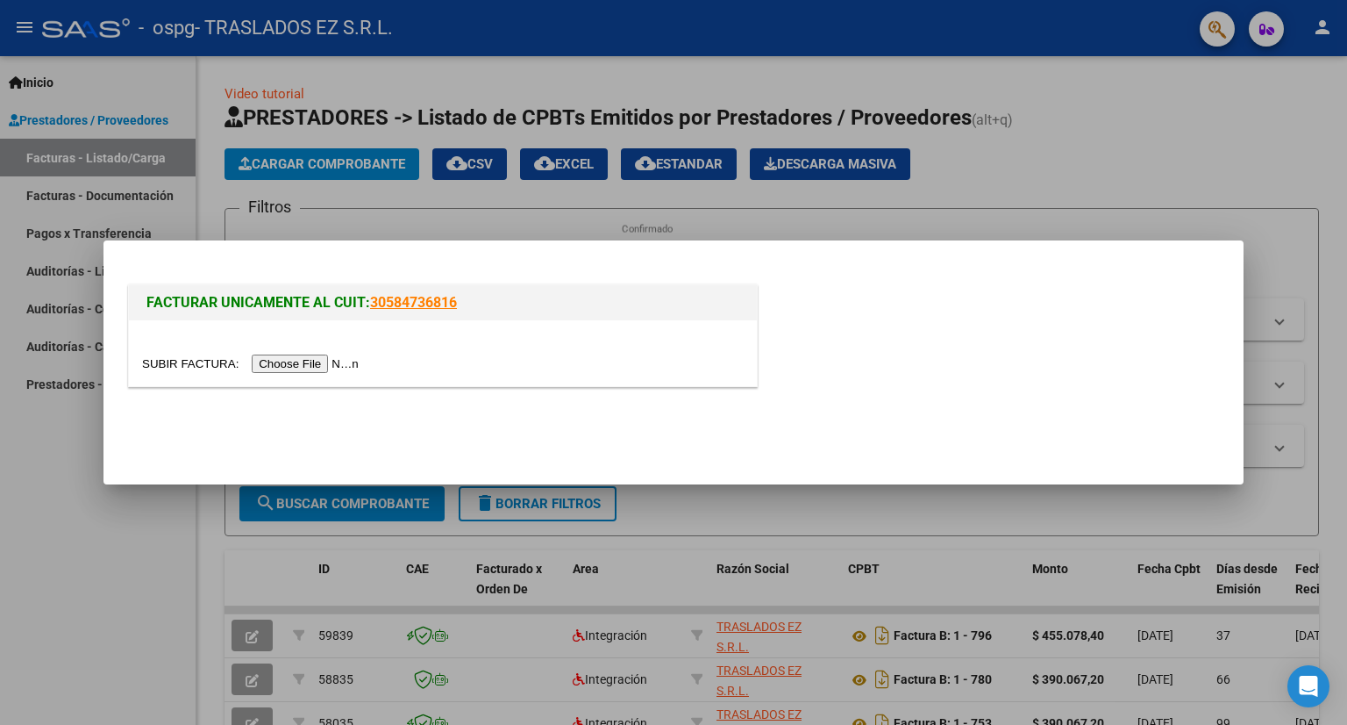
click at [279, 359] on input "file" at bounding box center [253, 363] width 222 height 18
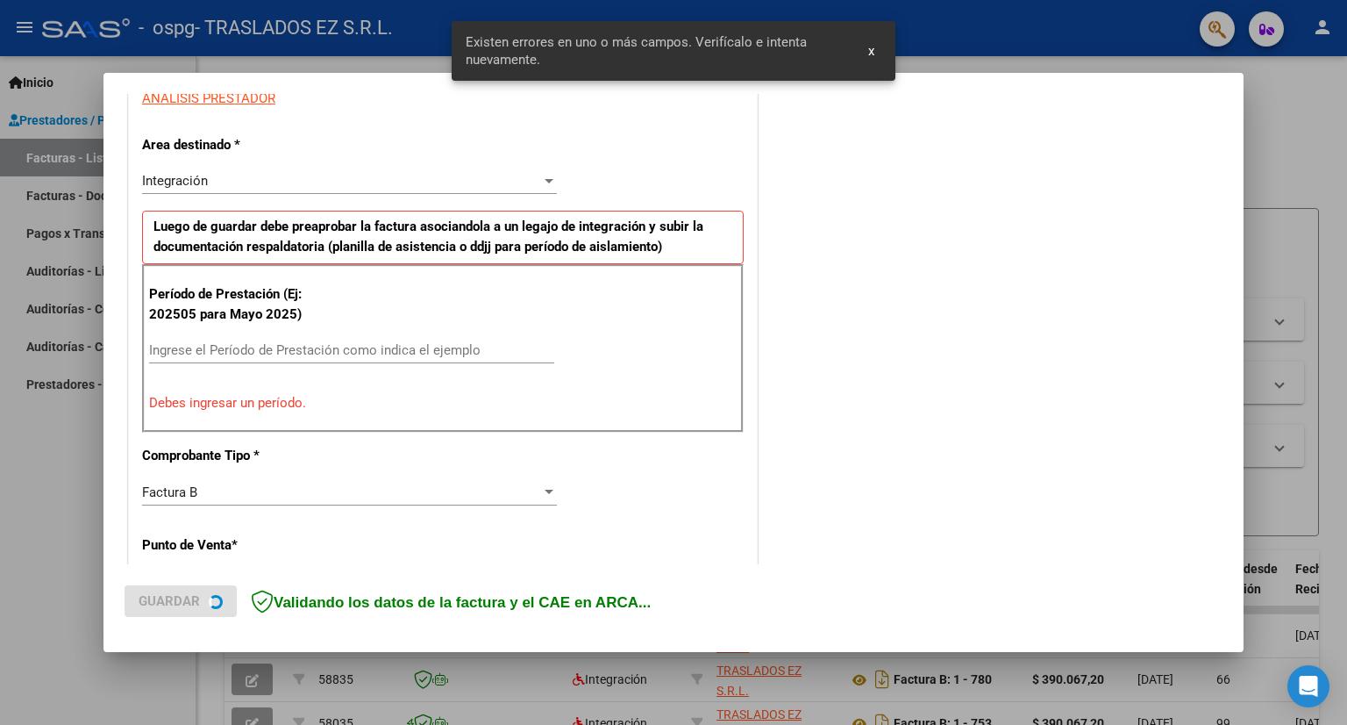
scroll to position [340, 0]
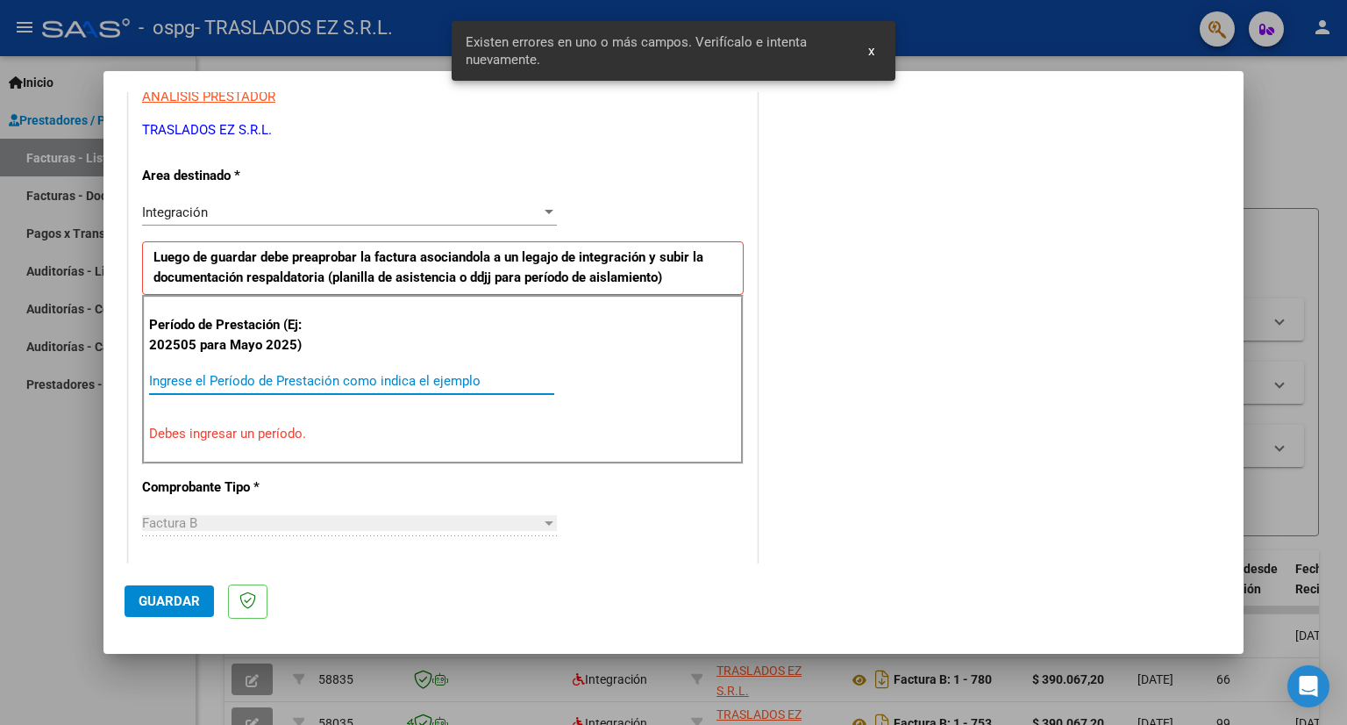
click at [197, 375] on input "Ingrese el Período de Prestación como indica el ejemplo" at bounding box center [351, 381] width 405 height 16
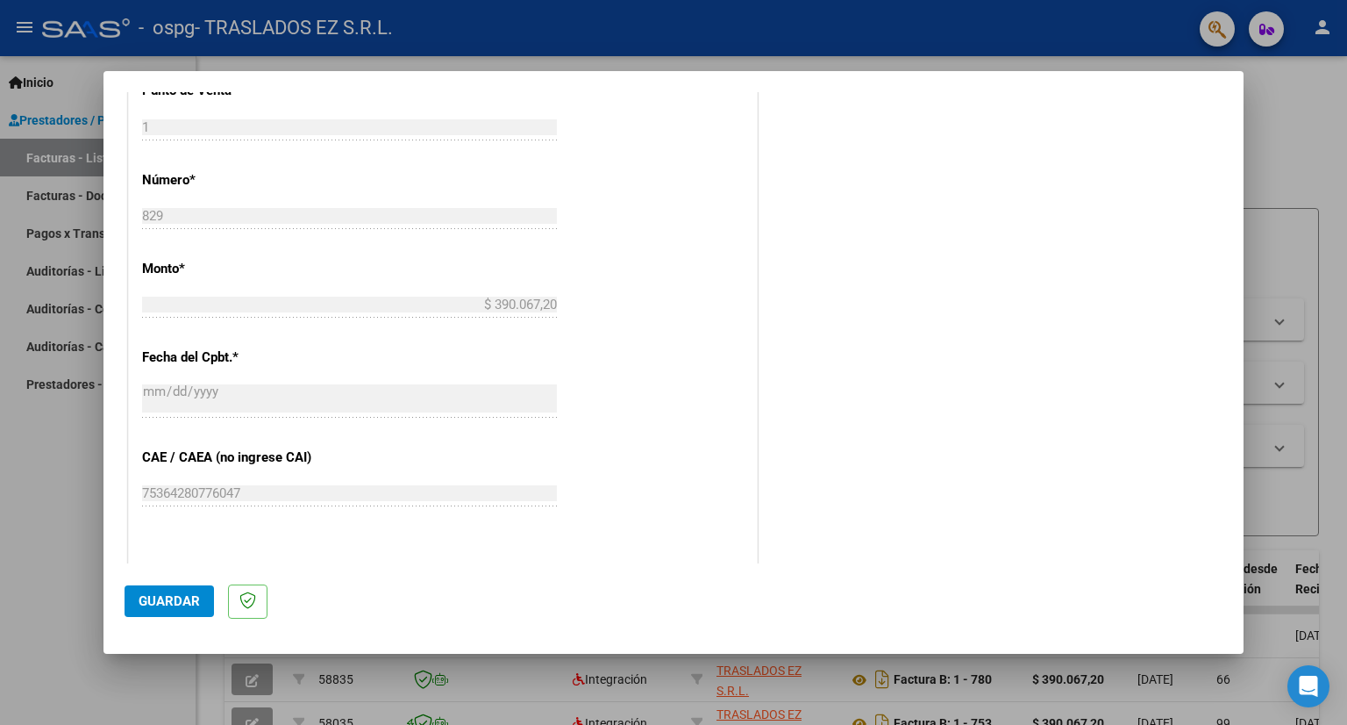
scroll to position [867, 0]
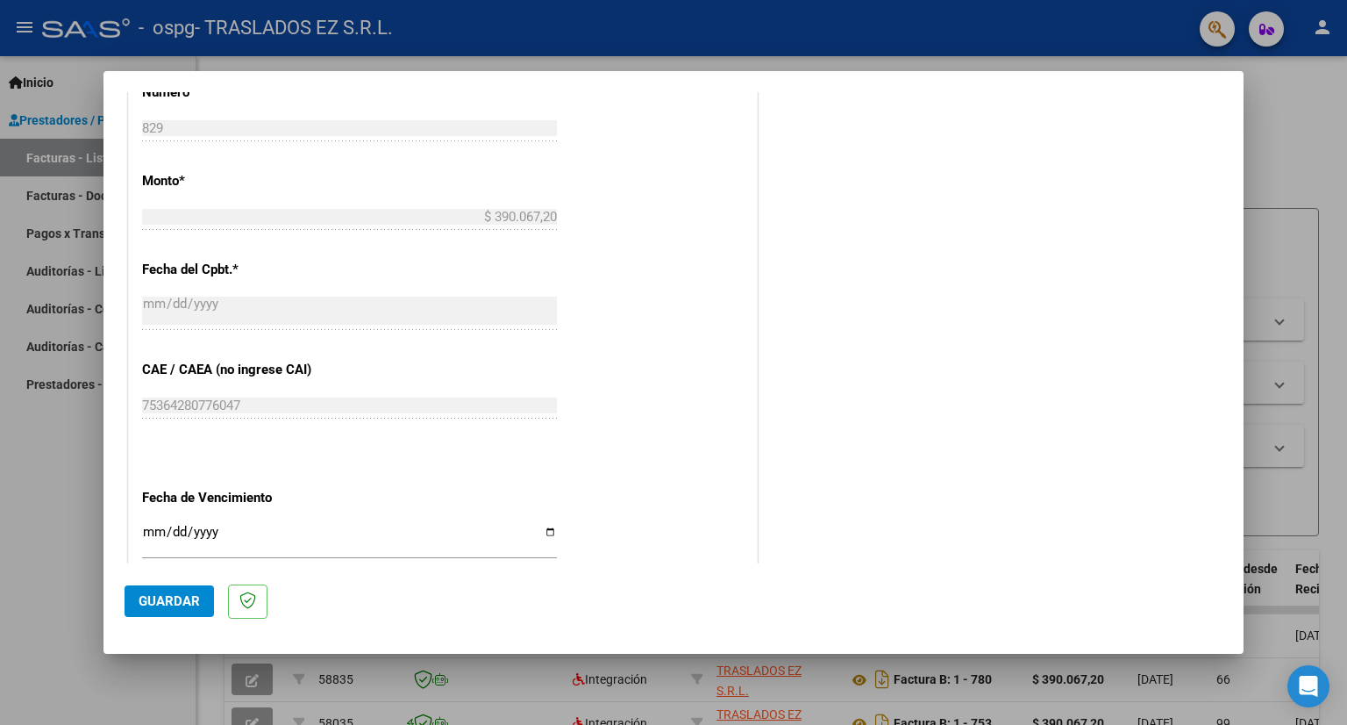
type input "202508"
click at [150, 525] on input "Ingresar la fecha" at bounding box center [349, 539] width 415 height 28
type input "[DATE]"
click at [179, 594] on span "Guardar" at bounding box center [169, 601] width 61 height 16
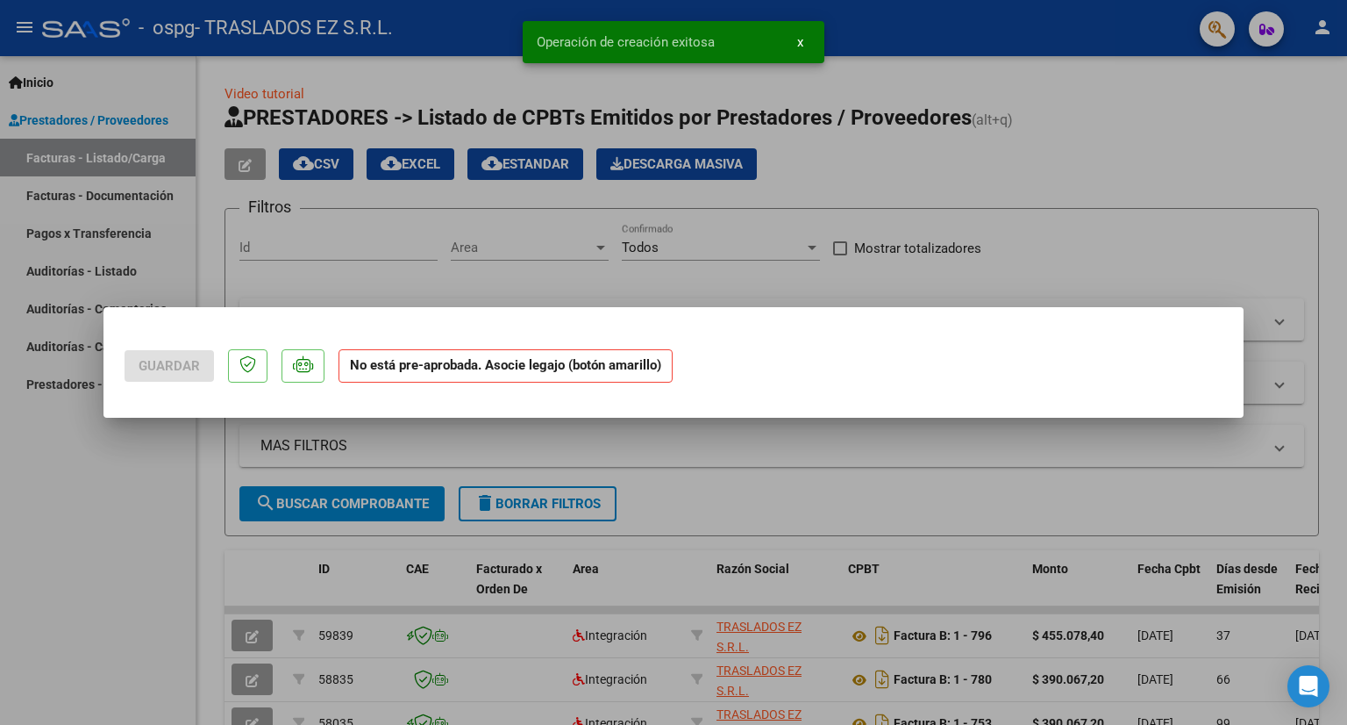
scroll to position [0, 0]
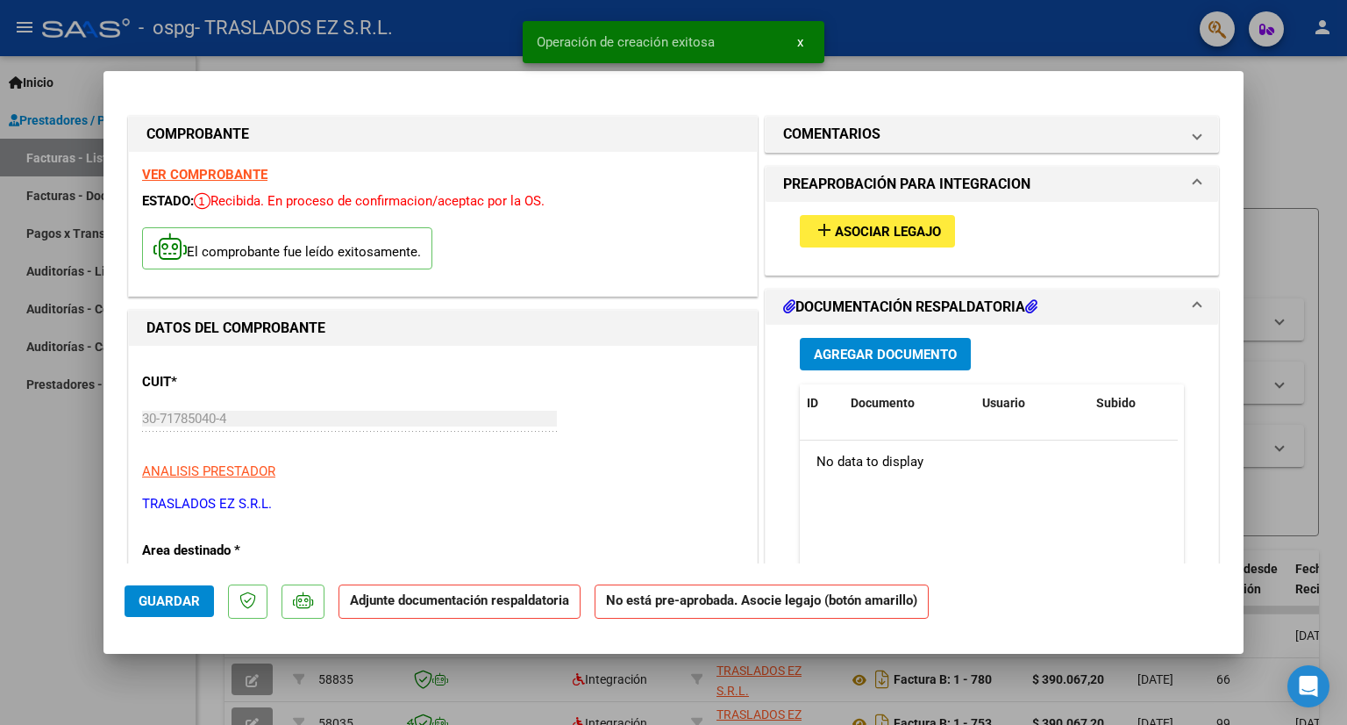
click at [919, 228] on span "Asociar Legajo" at bounding box center [888, 232] width 106 height 16
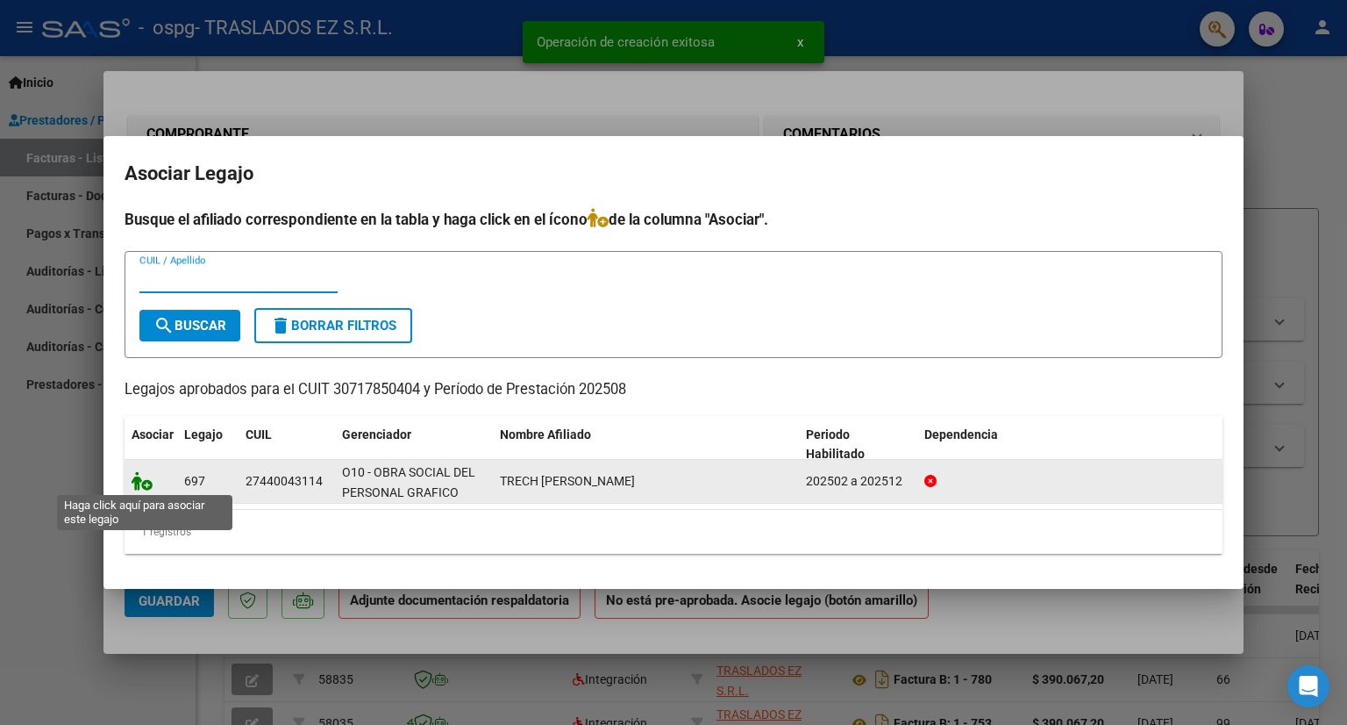
click at [146, 482] on icon at bounding box center [142, 480] width 21 height 19
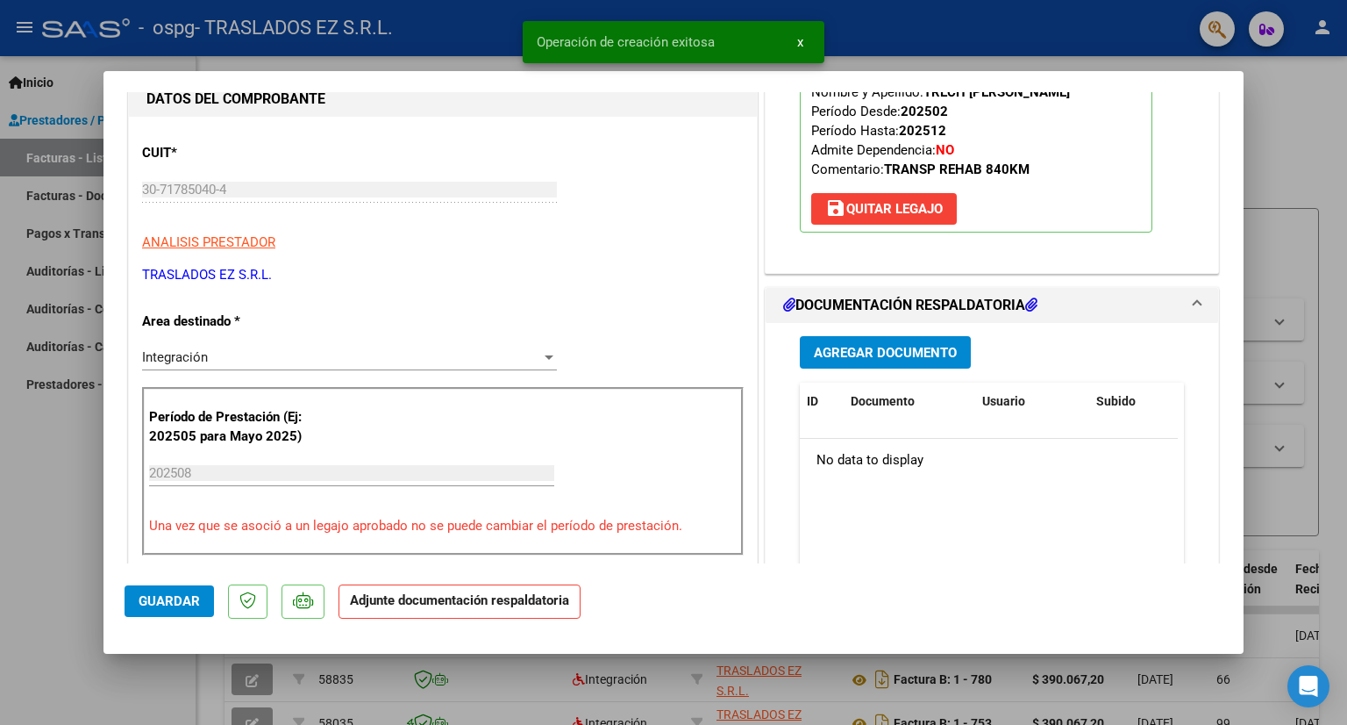
scroll to position [263, 0]
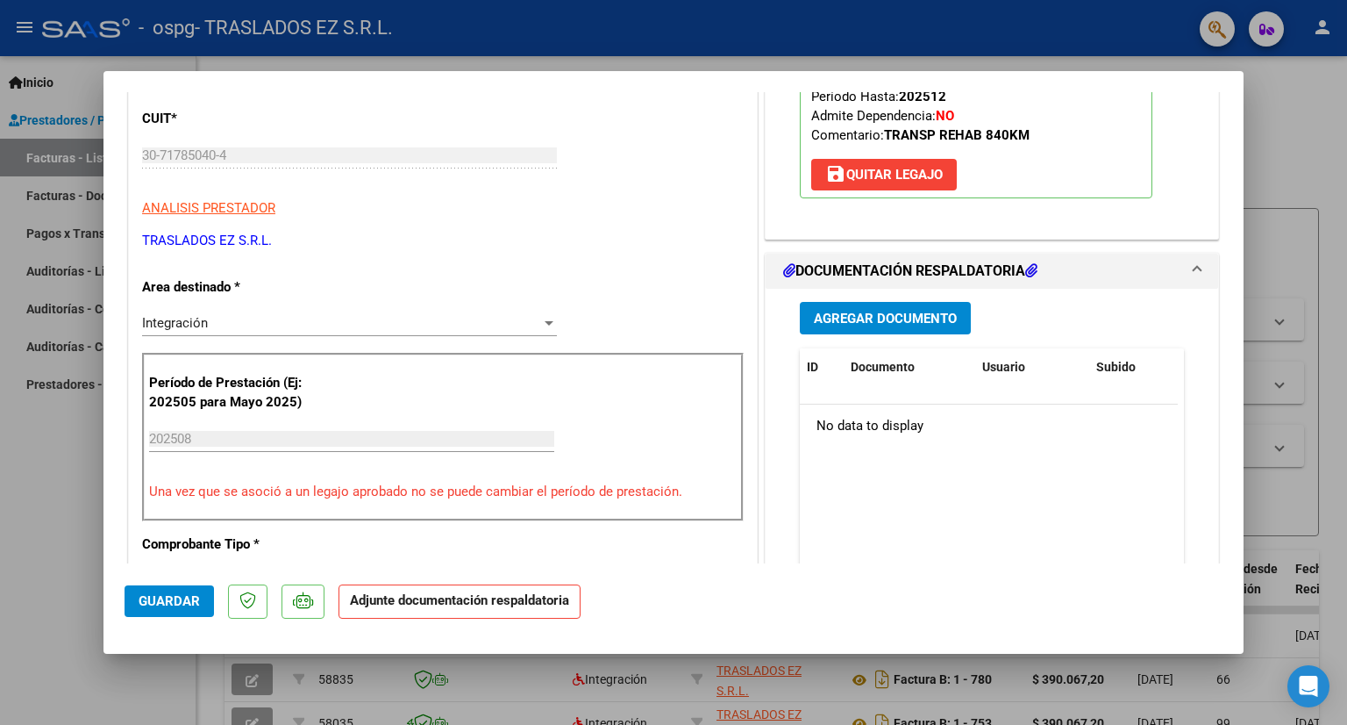
click at [867, 318] on span "Agregar Documento" at bounding box center [885, 319] width 143 height 16
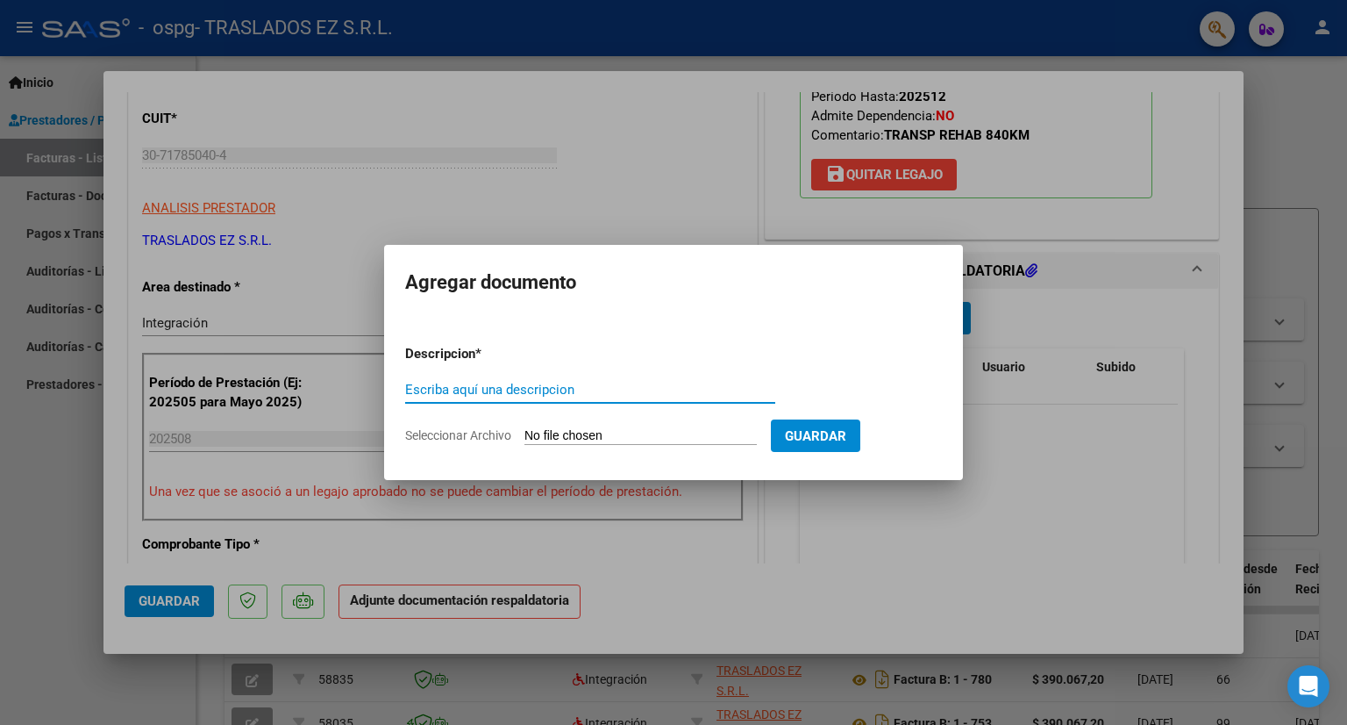
click at [565, 431] on input "Seleccionar Archivo" at bounding box center [641, 436] width 232 height 17
type input "C:\fakepath\TRECH 8.pdf"
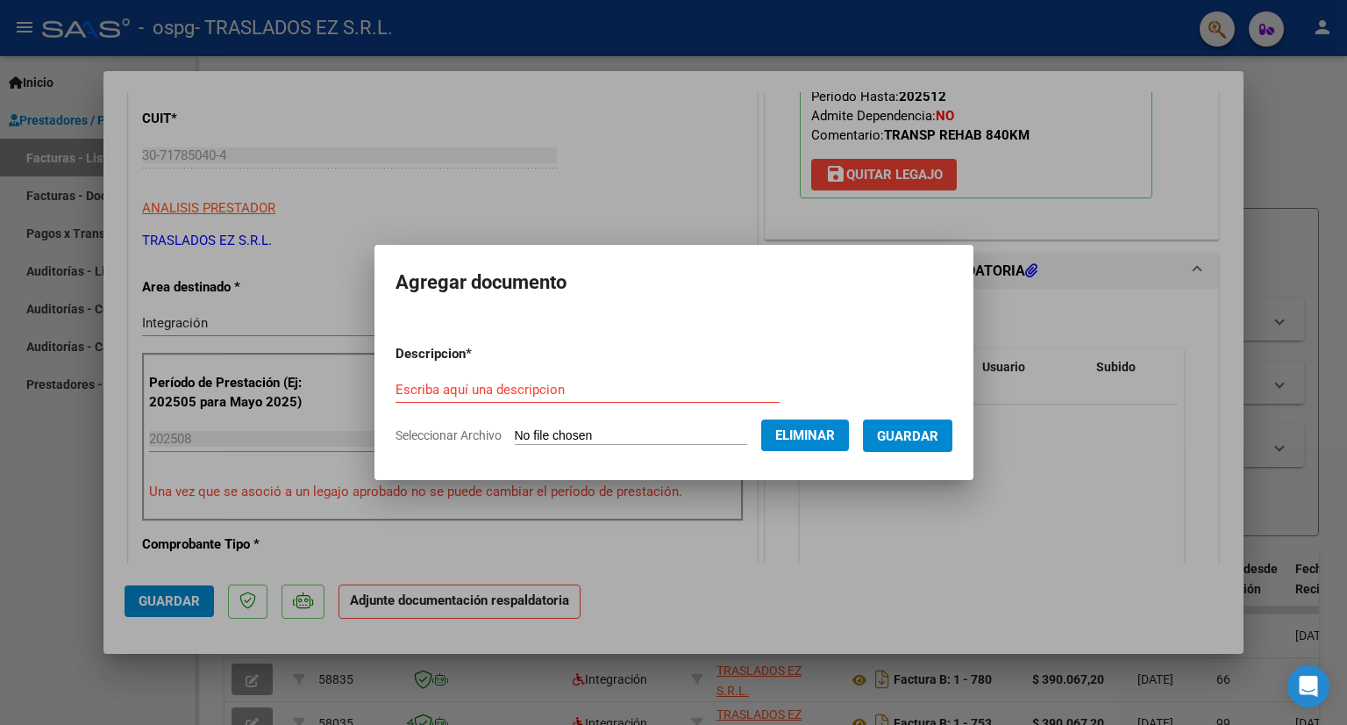
click at [454, 376] on div "Escriba aquí una descripcion" at bounding box center [588, 389] width 384 height 26
click at [449, 387] on input "Escriba aquí una descripcion" at bounding box center [588, 390] width 384 height 16
type input "aut y planilla"
click at [929, 436] on span "Guardar" at bounding box center [907, 436] width 61 height 16
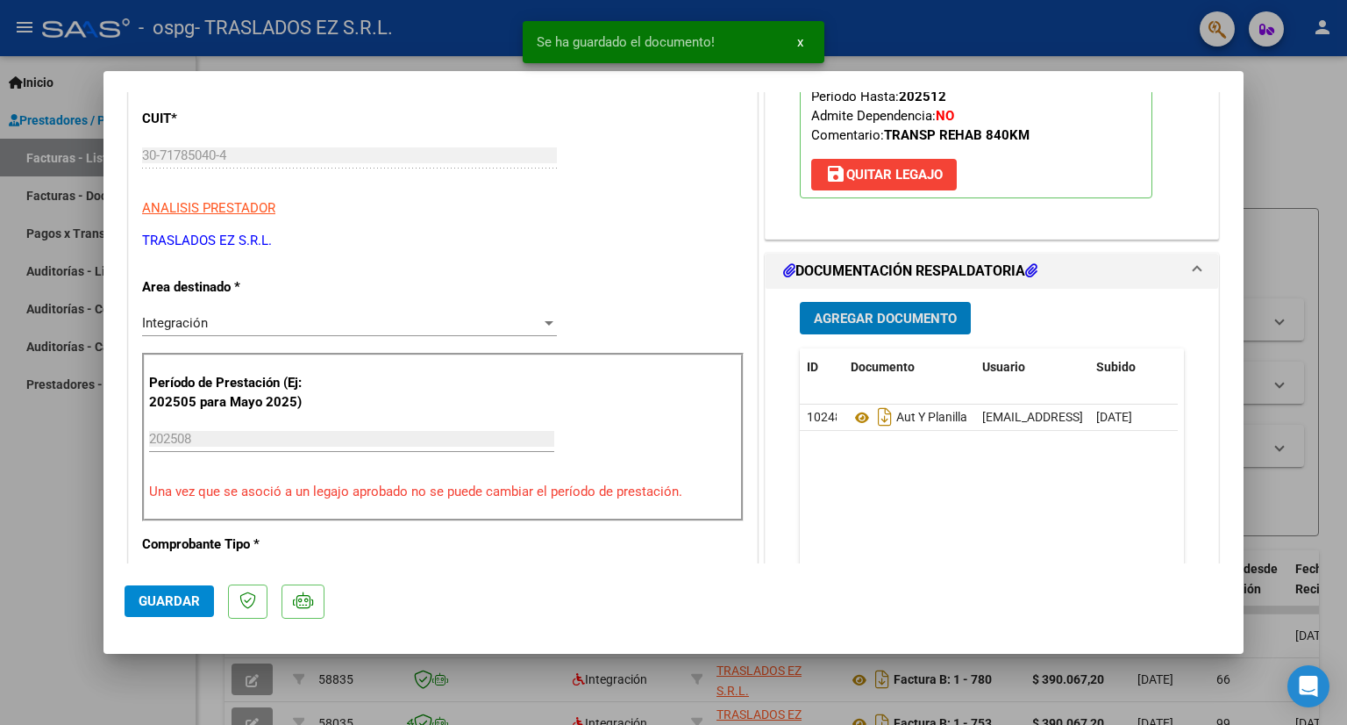
click at [145, 602] on span "Guardar" at bounding box center [169, 601] width 61 height 16
type input "$ 0,00"
